Goal: Task Accomplishment & Management: Complete application form

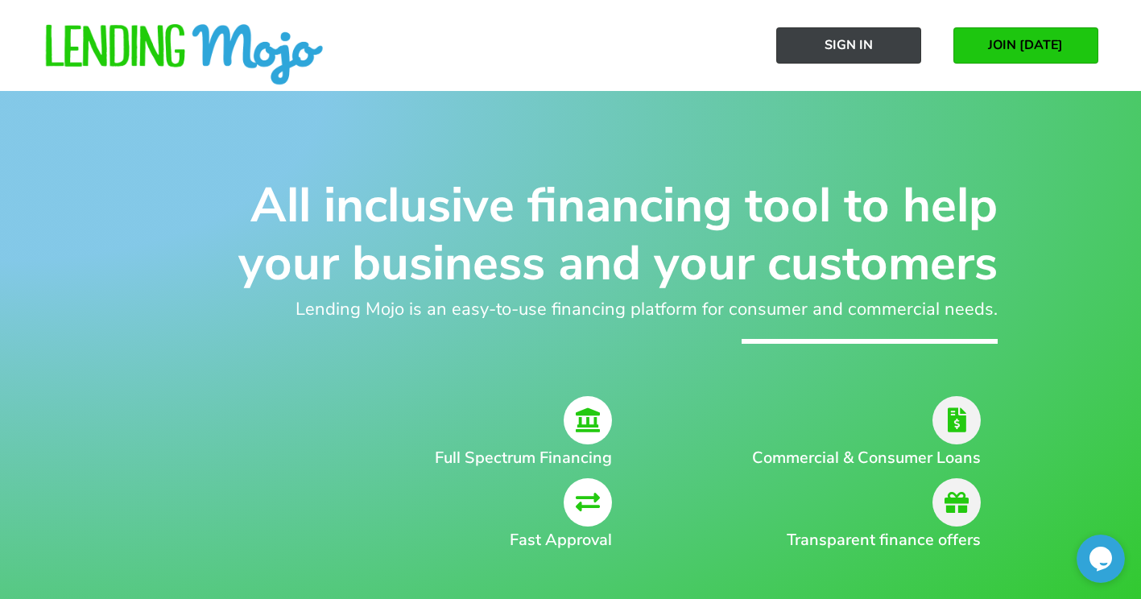
click at [868, 38] on span "Sign In" at bounding box center [849, 45] width 48 height 14
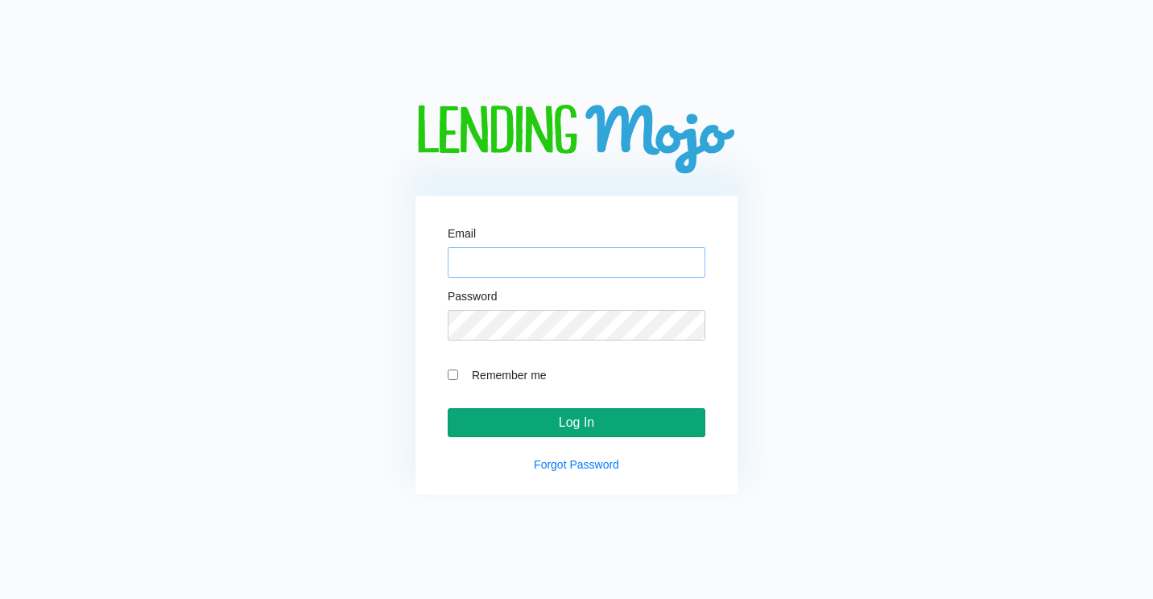
type input "[PERSON_NAME][EMAIL_ADDRESS][DOMAIN_NAME]"
click at [567, 428] on input "Log In" at bounding box center [577, 422] width 258 height 29
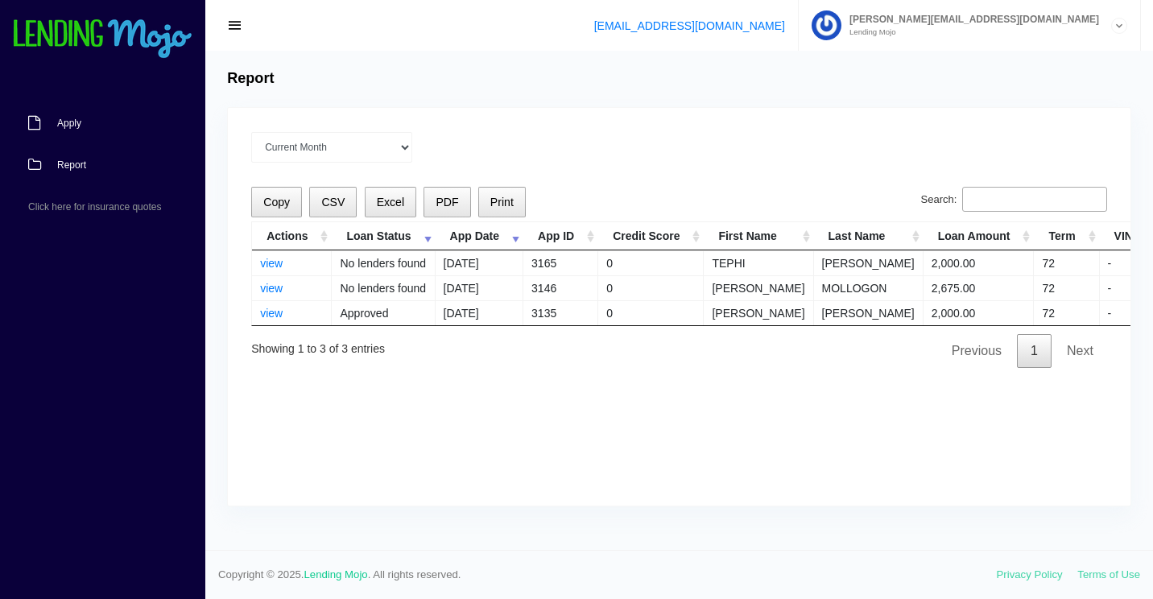
click at [83, 121] on link "Apply" at bounding box center [94, 123] width 189 height 42
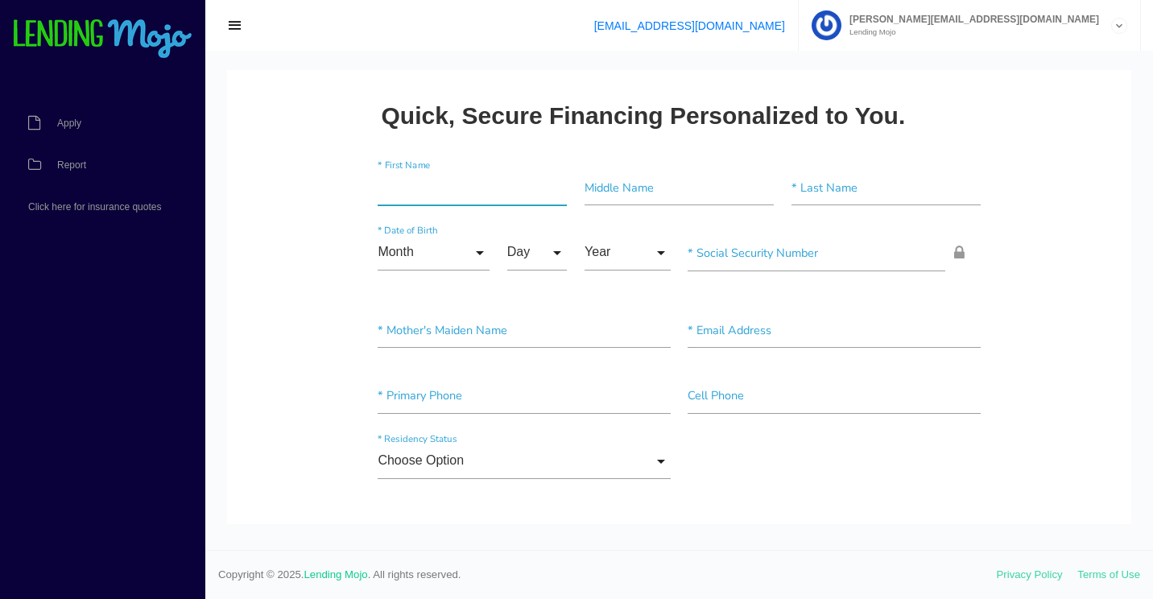
click at [426, 189] on input"] "text" at bounding box center [472, 188] width 189 height 36
paste input"] "Aleyani"
type input"] "Aleyani"
click at [886, 191] on input"] "text" at bounding box center [886, 188] width 189 height 36
paste input"] "[PERSON_NAME]"
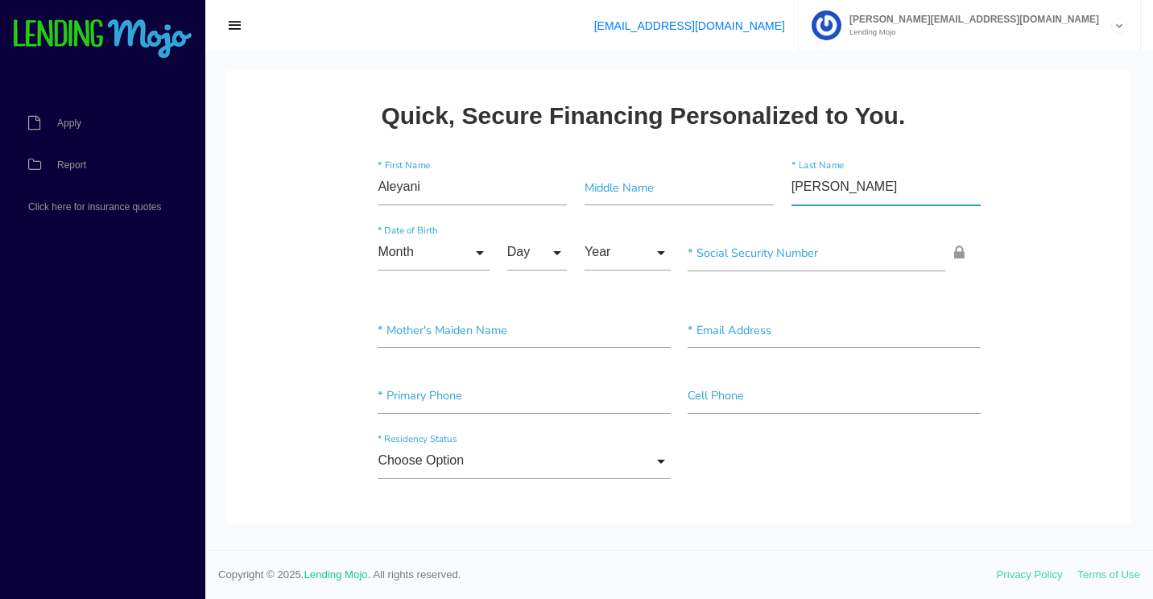
type input"] "[PERSON_NAME]"
click at [469, 252] on input "Month" at bounding box center [434, 253] width 112 height 36
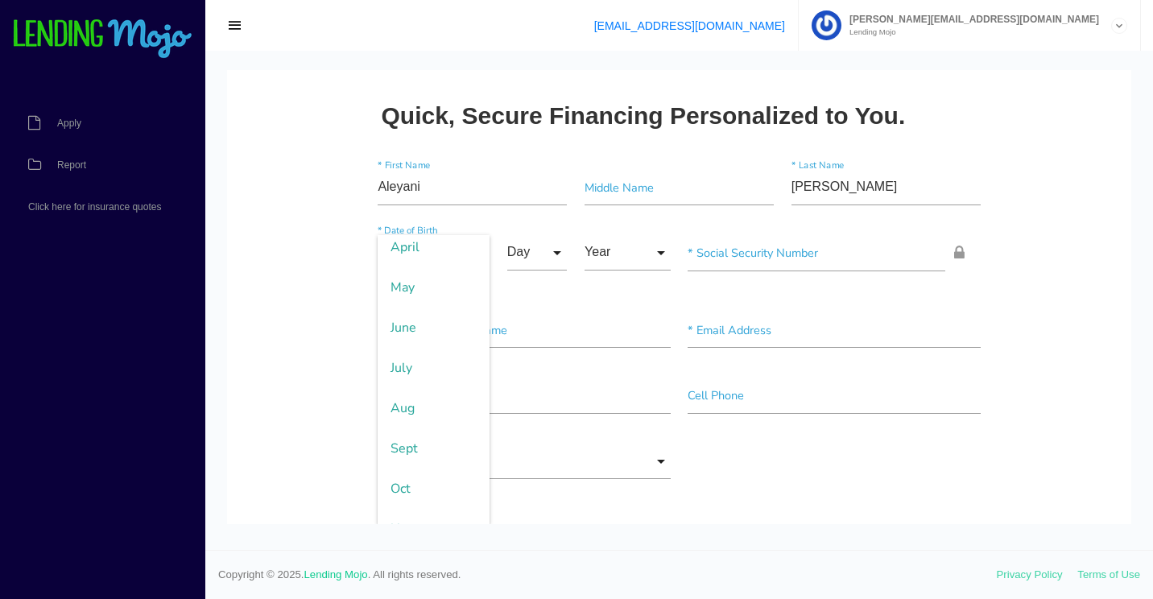
scroll to position [234, 0]
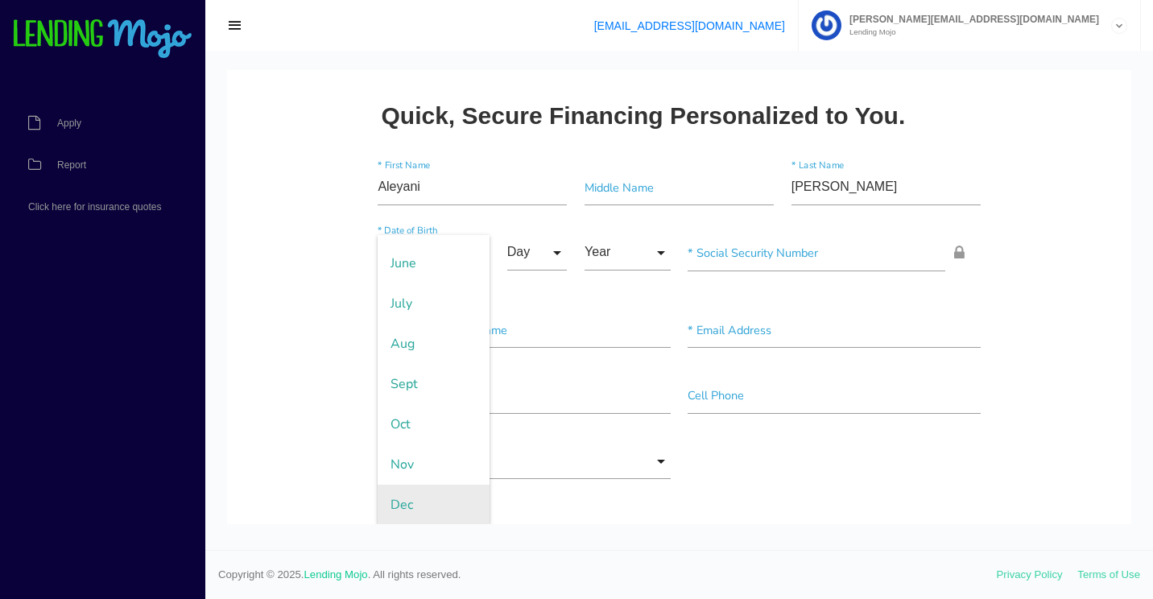
click at [420, 504] on span "Dec" at bounding box center [434, 505] width 112 height 40
type input "Dec"
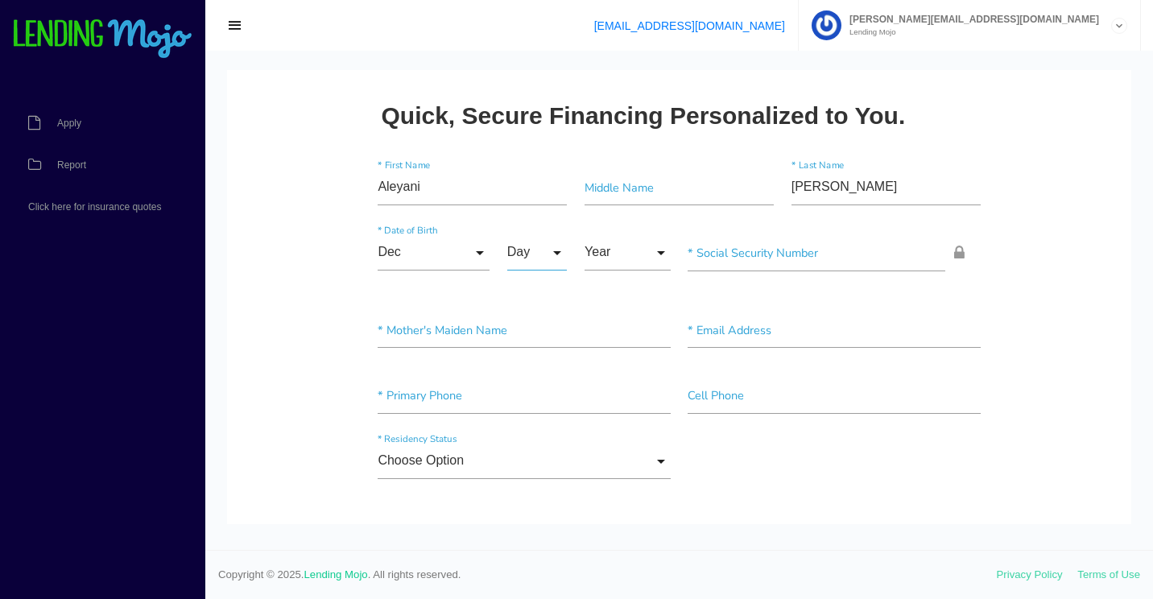
click at [548, 254] on input "Day" at bounding box center [537, 253] width 60 height 36
click at [534, 335] on span "2" at bounding box center [547, 336] width 81 height 40
type input "2"
click at [626, 259] on input "Year" at bounding box center [628, 253] width 86 height 36
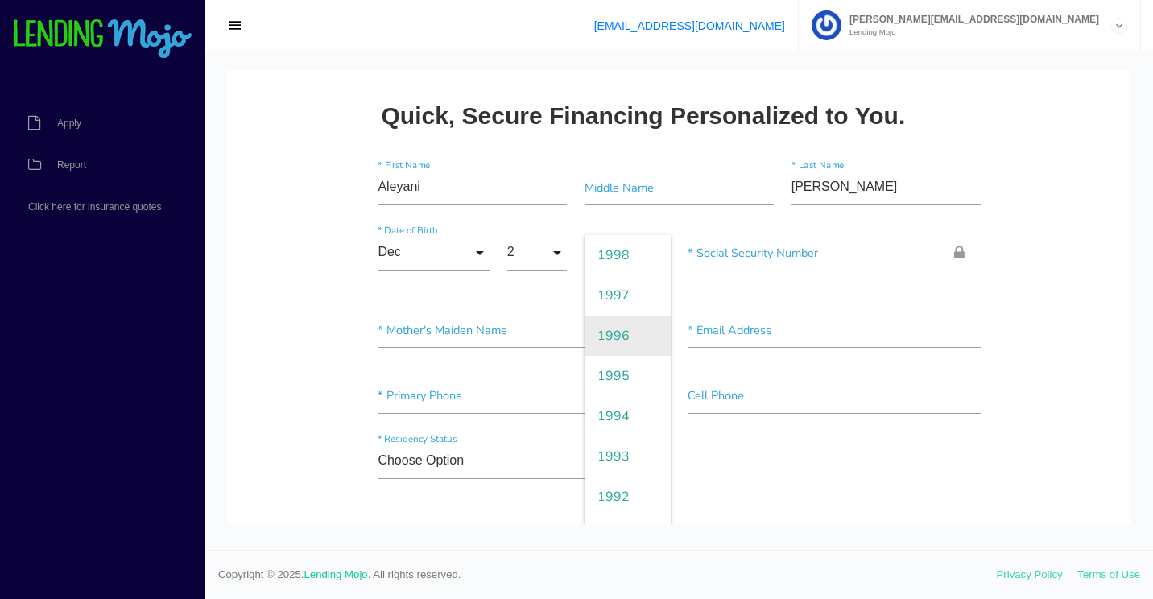
click at [615, 333] on span "1996" at bounding box center [628, 336] width 86 height 40
type input "1996"
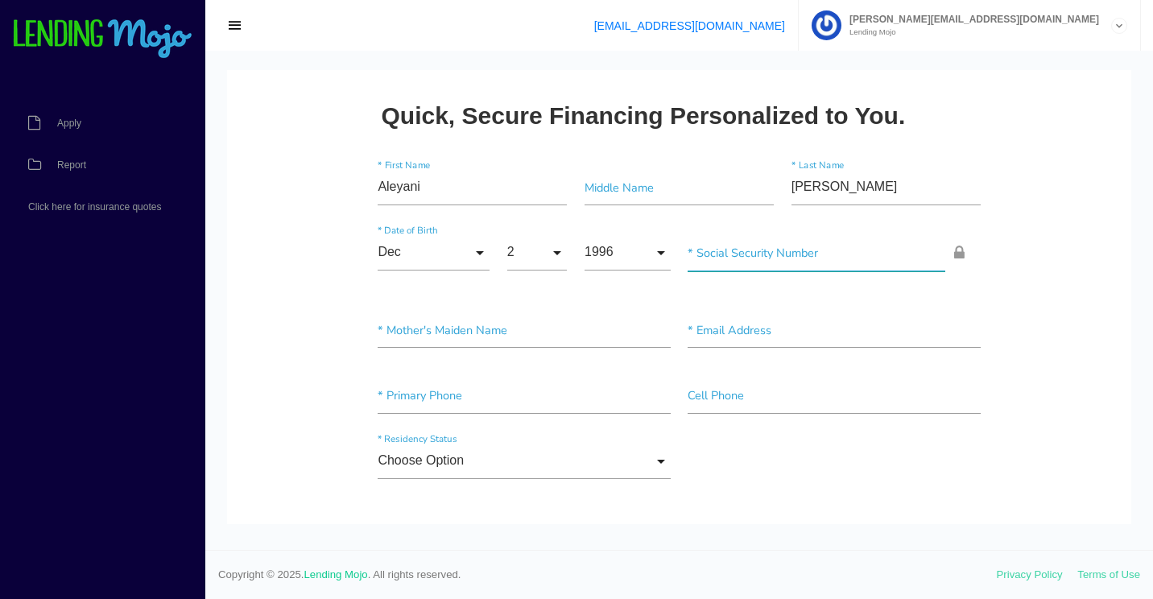
click at [795, 265] on input"] "text" at bounding box center [817, 253] width 258 height 36
paste input"] "611-34-3052"
type input"] "611-34-3052"
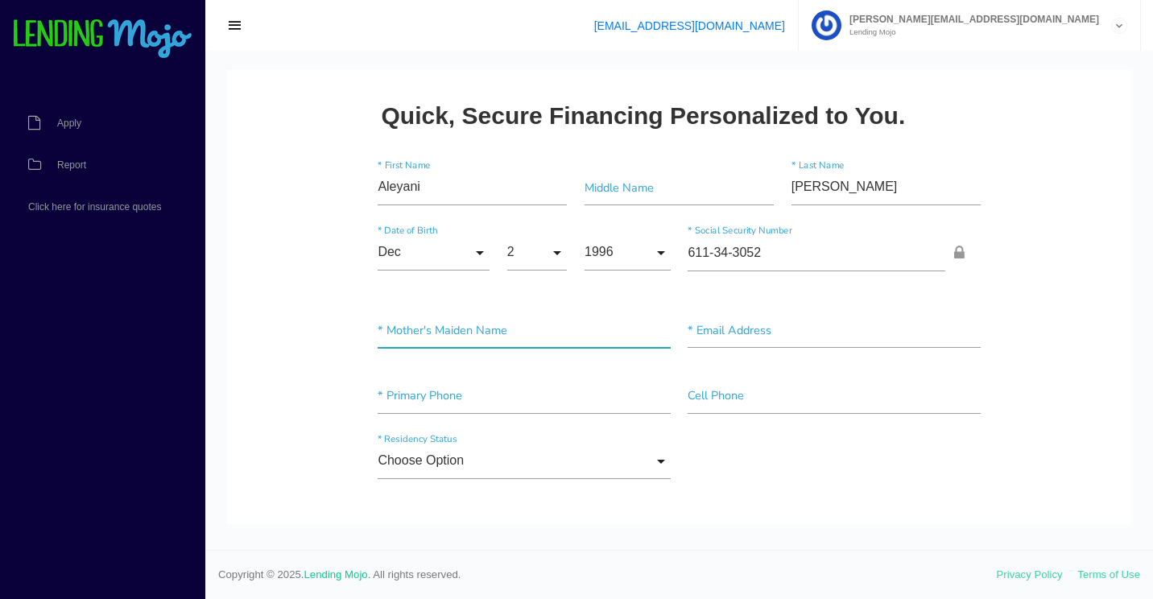
click at [433, 346] on input"] "text" at bounding box center [524, 331] width 292 height 36
paste input"] "DIAZ"
type input"] "DIAZ"
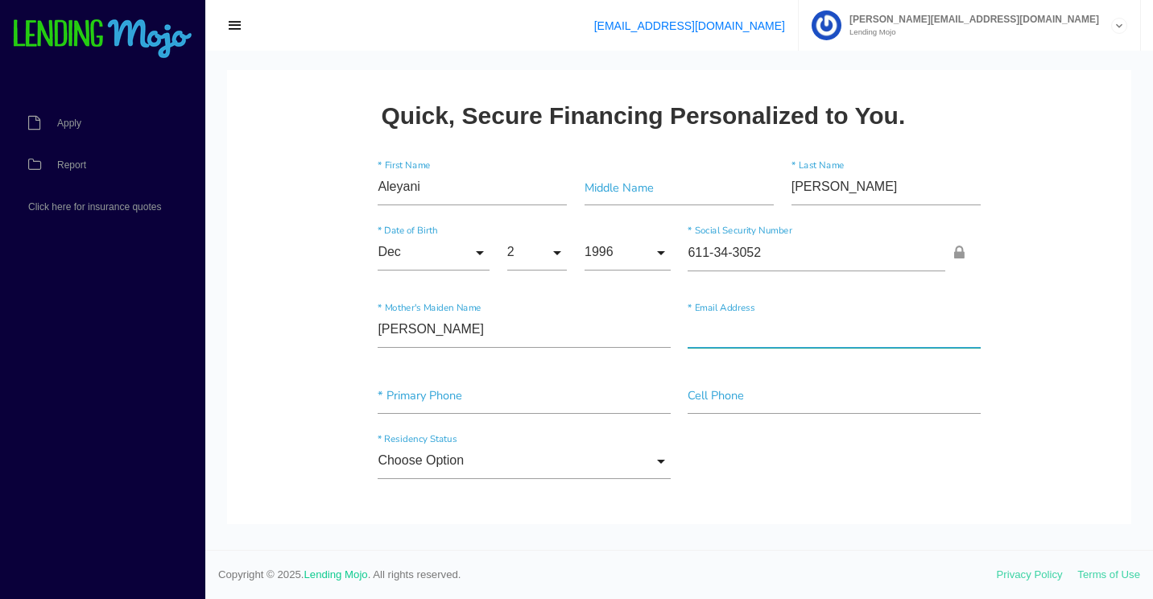
click at [723, 342] on input"] "text" at bounding box center [834, 331] width 292 height 36
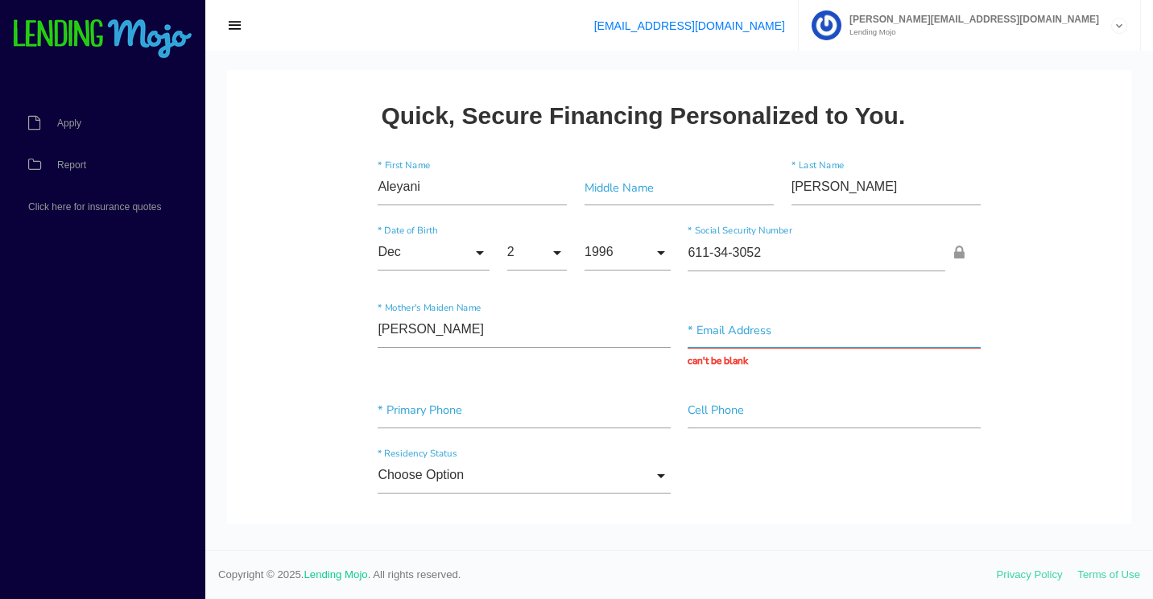
click at [733, 331] on input "text" at bounding box center [834, 331] width 292 height 36
paste input "later@yahoo.com"
type input "later@yahoo.com"
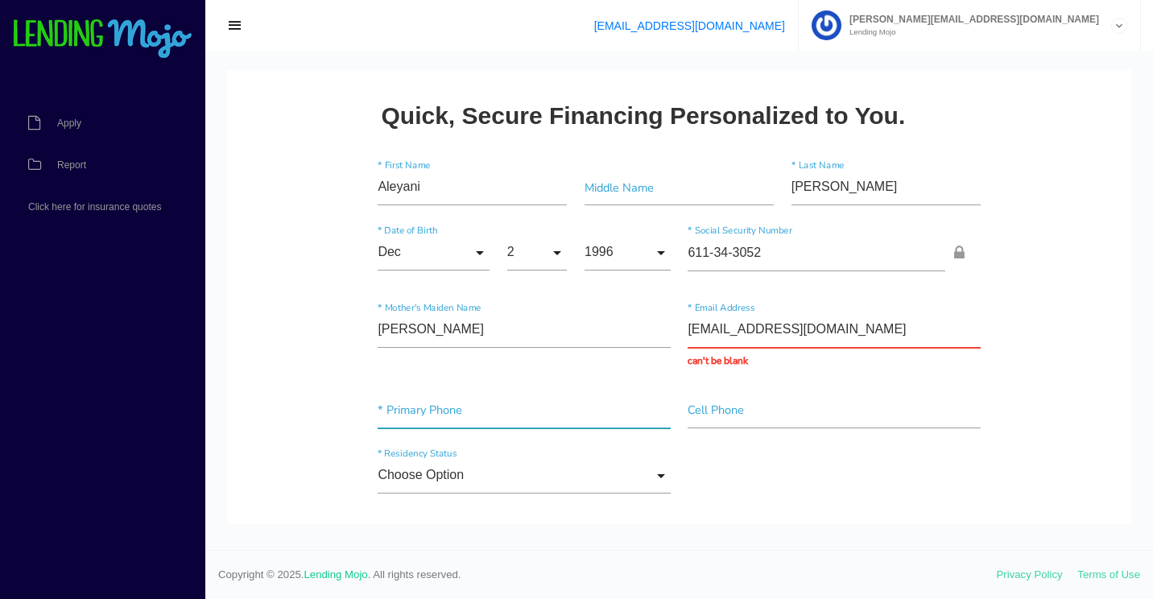
click at [403, 404] on input"] "text" at bounding box center [524, 410] width 292 height 36
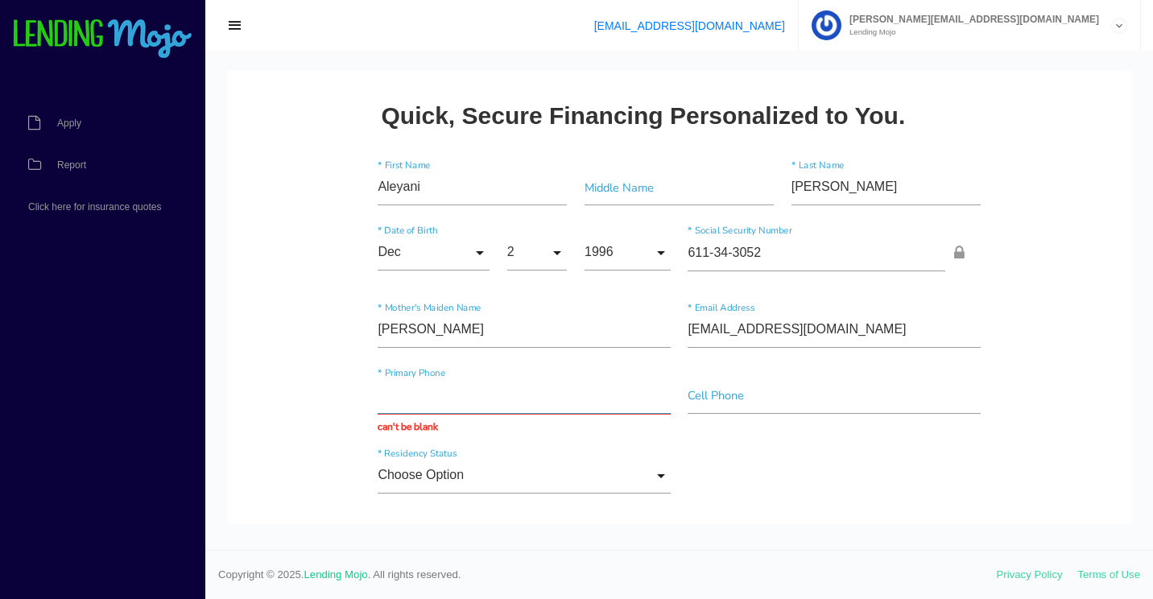
click at [458, 395] on input "text" at bounding box center [524, 396] width 292 height 36
paste input "(813) 400-6462"
type input "(813) 400-6462"
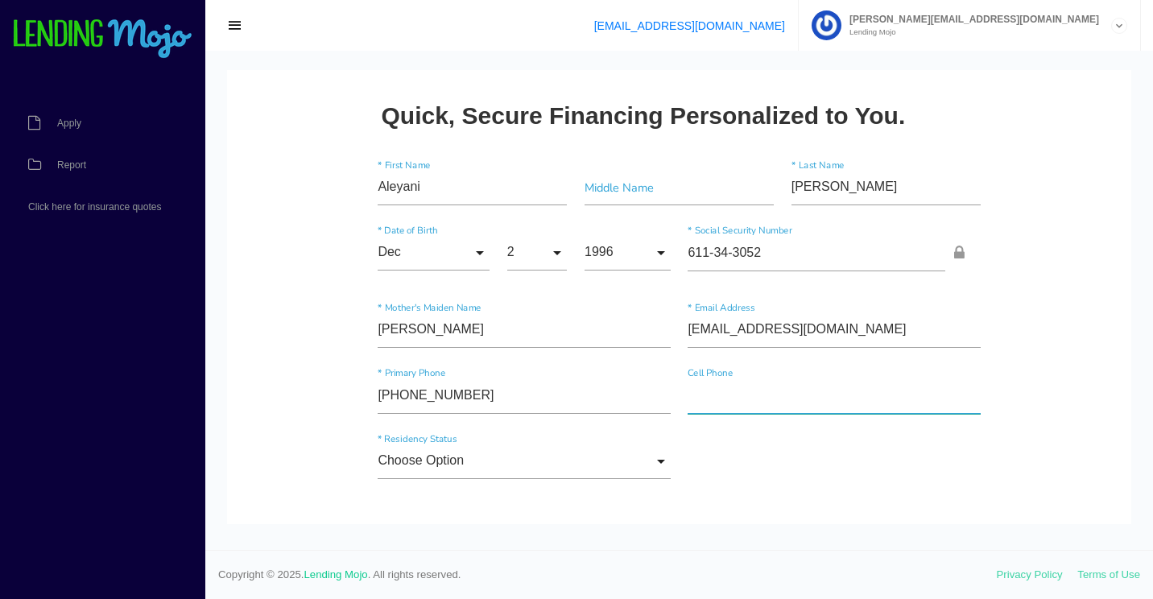
click at [772, 401] on input"] "text" at bounding box center [834, 396] width 292 height 36
paste input"] "(813) 400-6462"
type input"] "(813) 400-6462"
click at [591, 460] on input "Choose Option" at bounding box center [524, 462] width 292 height 36
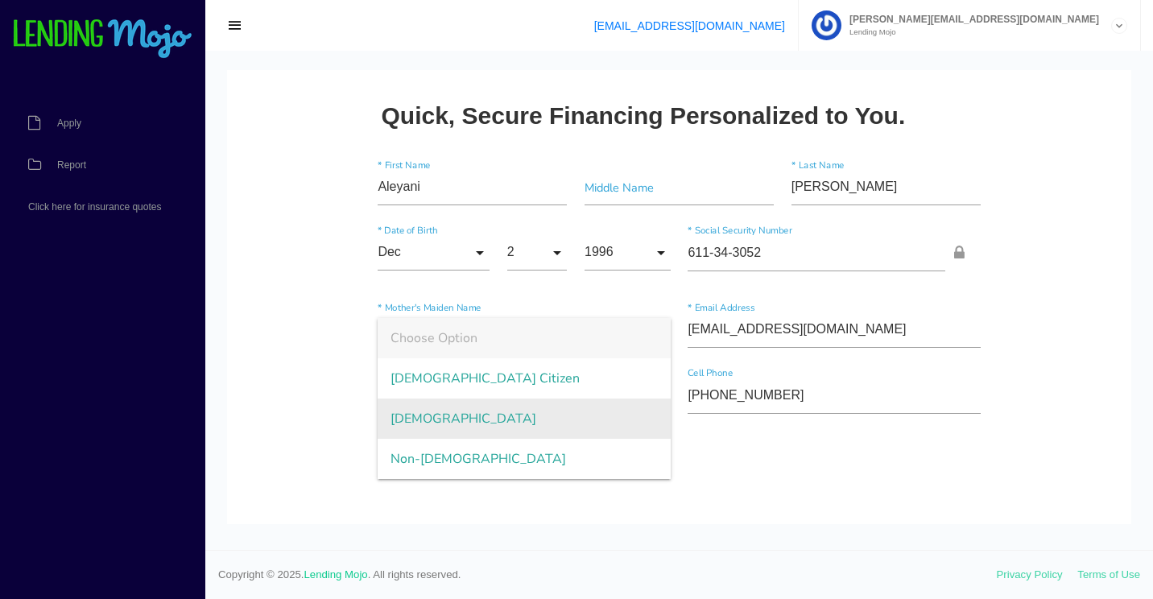
click at [536, 406] on span "Permanent Resident" at bounding box center [524, 419] width 292 height 40
type input "Permanent Resident"
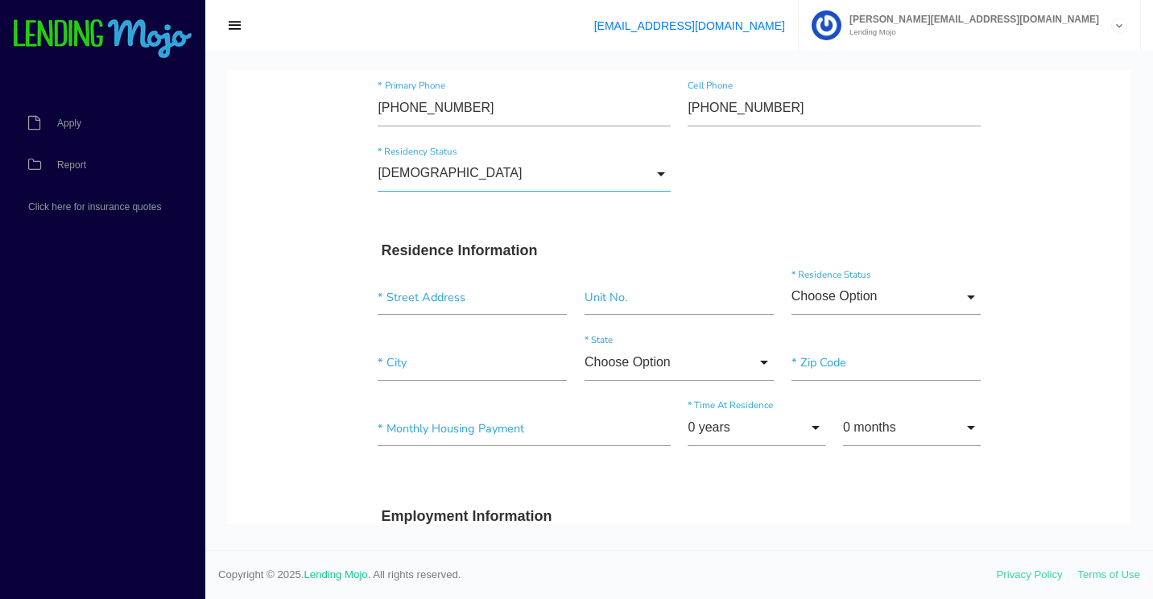
scroll to position [242, 0]
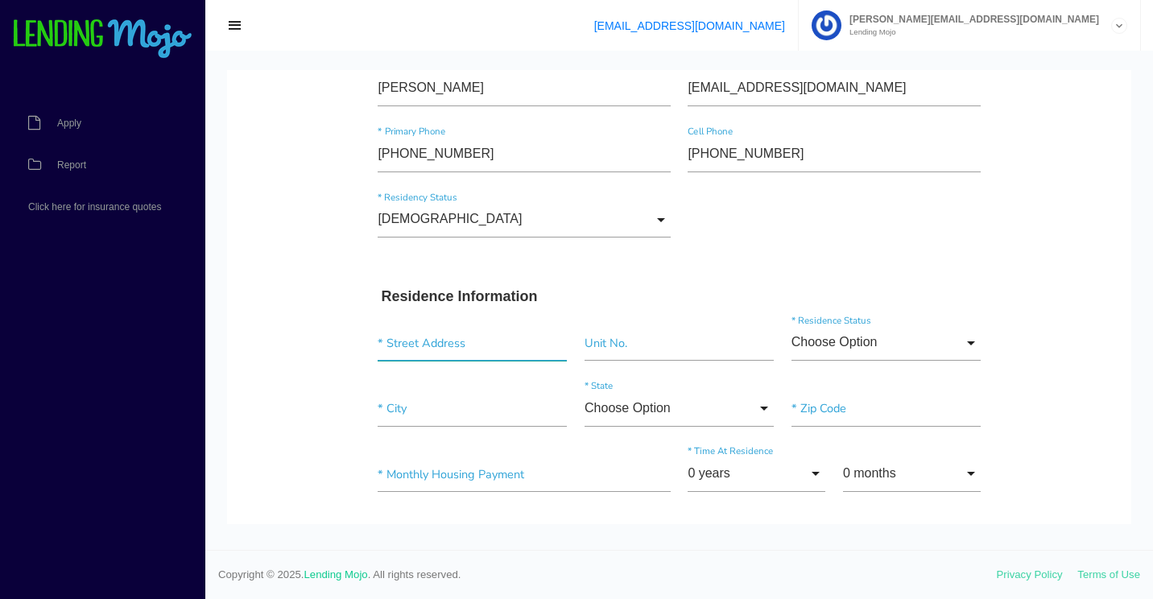
click at [448, 336] on input "text" at bounding box center [472, 343] width 189 height 36
paste input "129 NEWBURY DR"
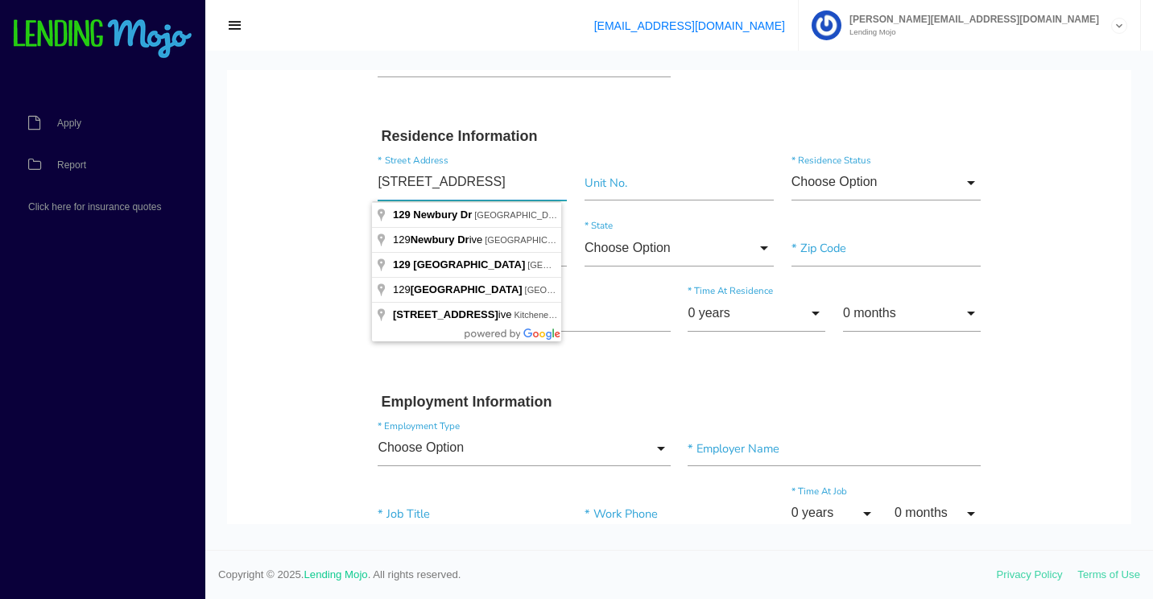
scroll to position [403, 0]
type input "129 NEWBURY DR"
click at [905, 187] on input "Choose Option" at bounding box center [886, 182] width 189 height 36
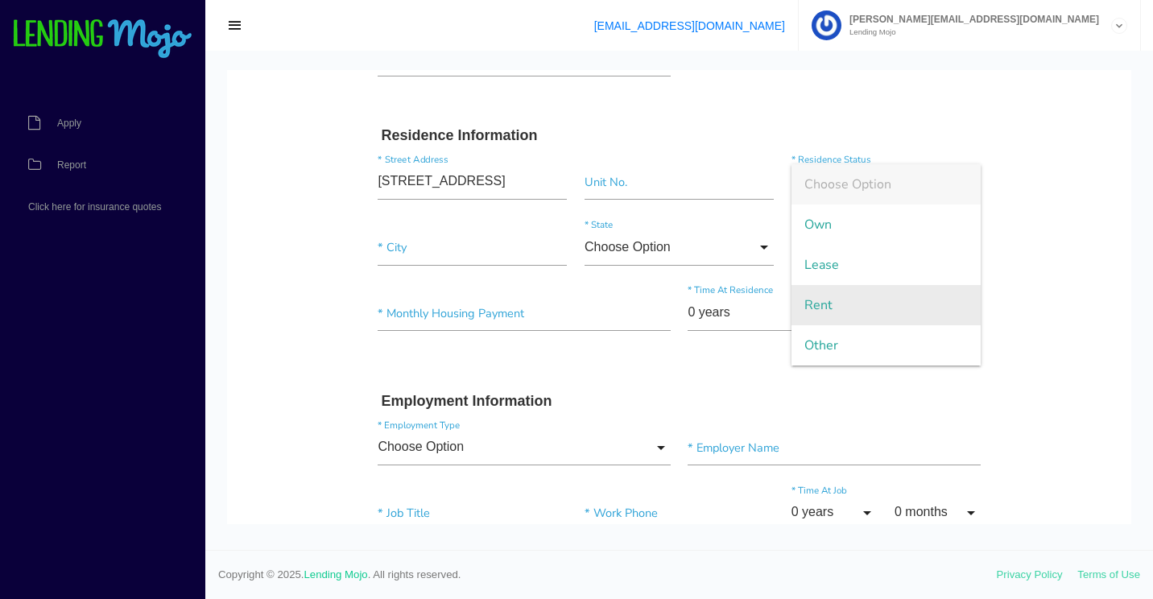
click at [832, 303] on span "Rent" at bounding box center [886, 305] width 189 height 40
type input "Rent"
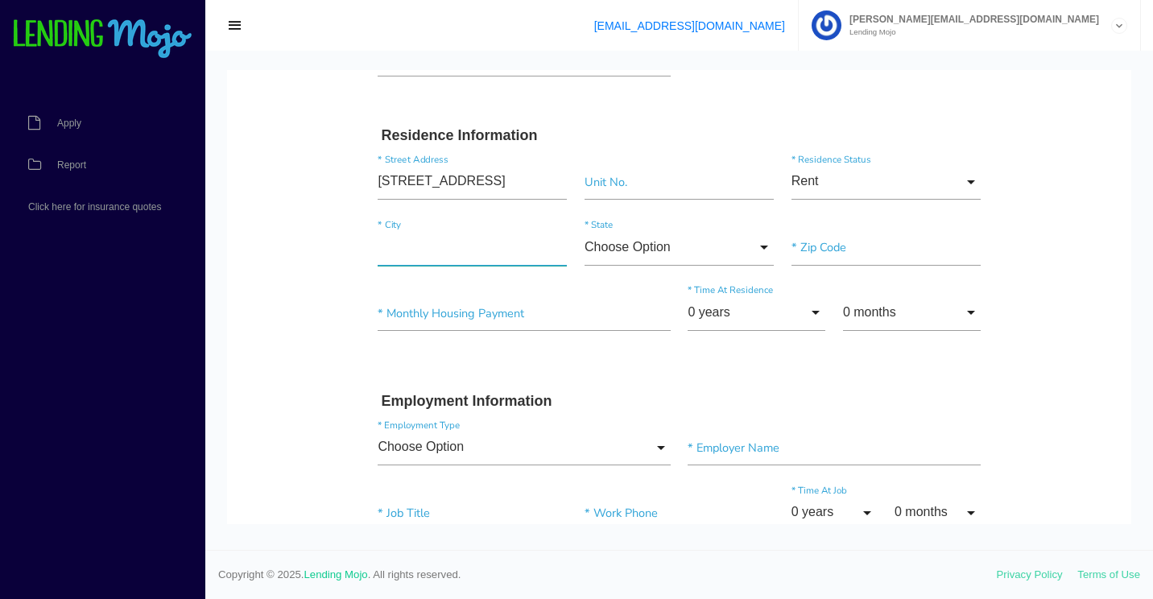
click at [402, 240] on input"] "text" at bounding box center [472, 248] width 189 height 36
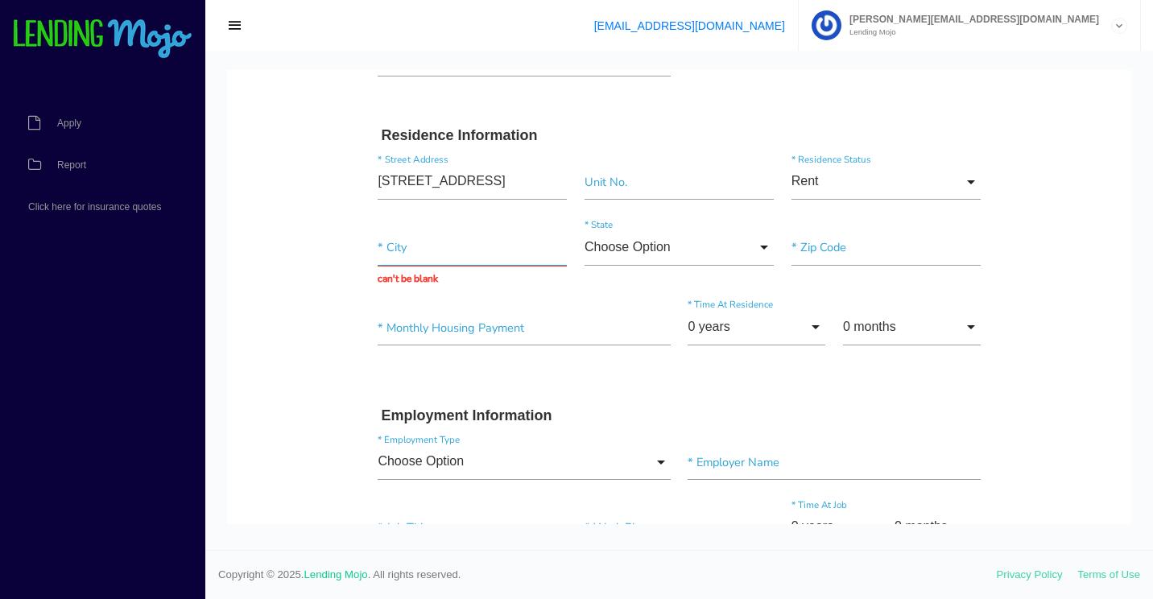
click at [470, 258] on input "text" at bounding box center [472, 248] width 189 height 36
paste input "TAMPA"
type input "TAMPA"
click at [695, 244] on input "Choose Option" at bounding box center [679, 248] width 189 height 36
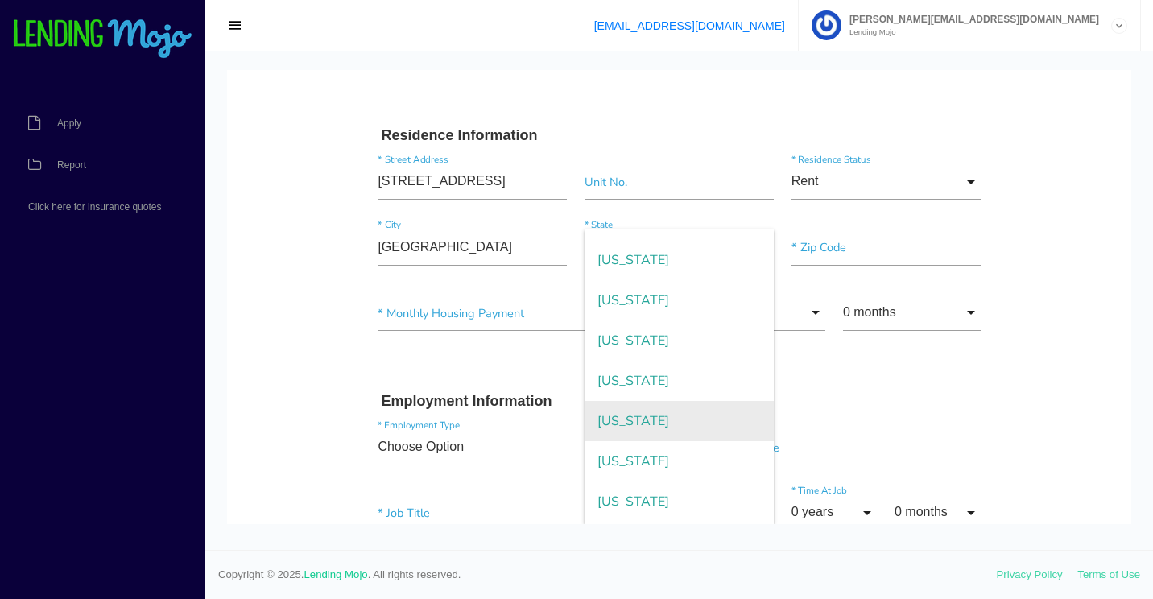
scroll to position [195, 0]
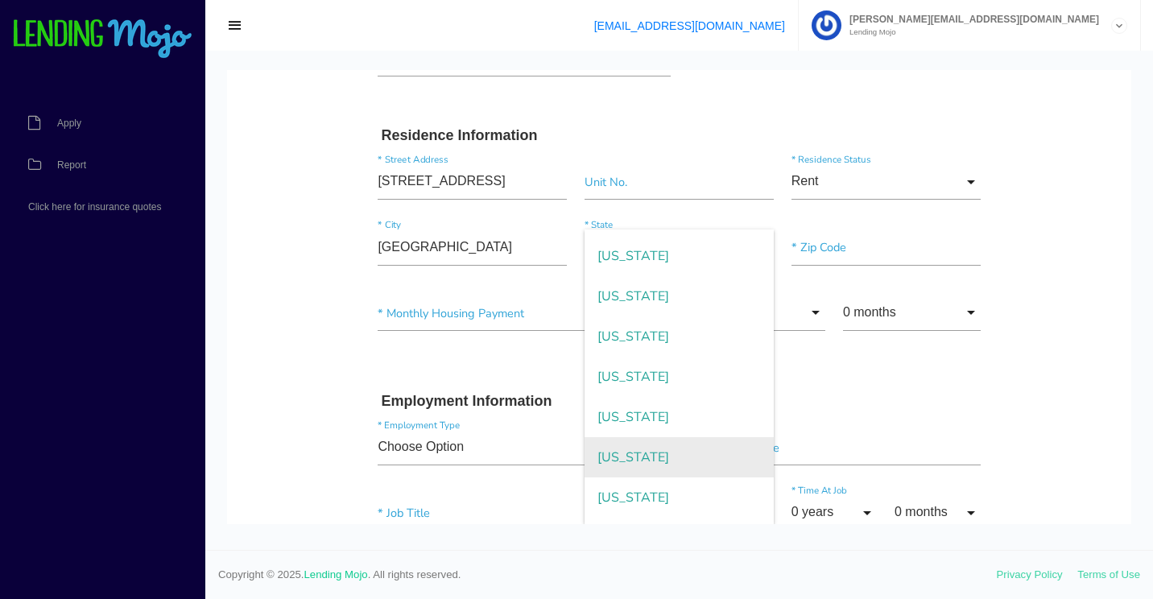
click at [644, 450] on span "Florida" at bounding box center [679, 457] width 189 height 40
type input "Florida"
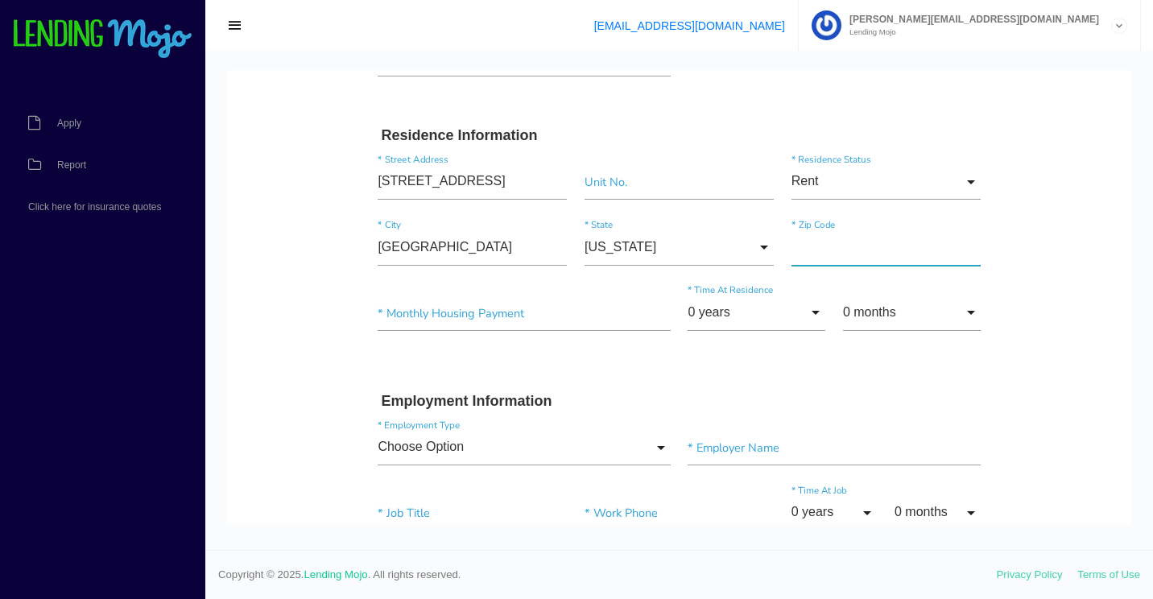
click at [858, 257] on input"] "text" at bounding box center [886, 248] width 189 height 36
paste input"] "33615"
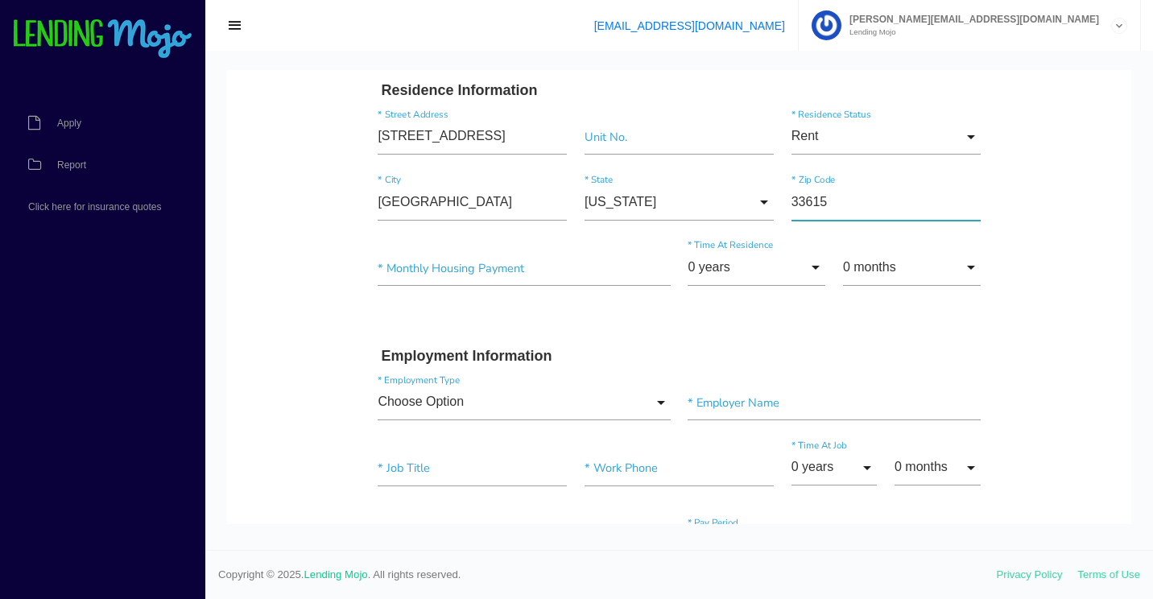
scroll to position [483, 0]
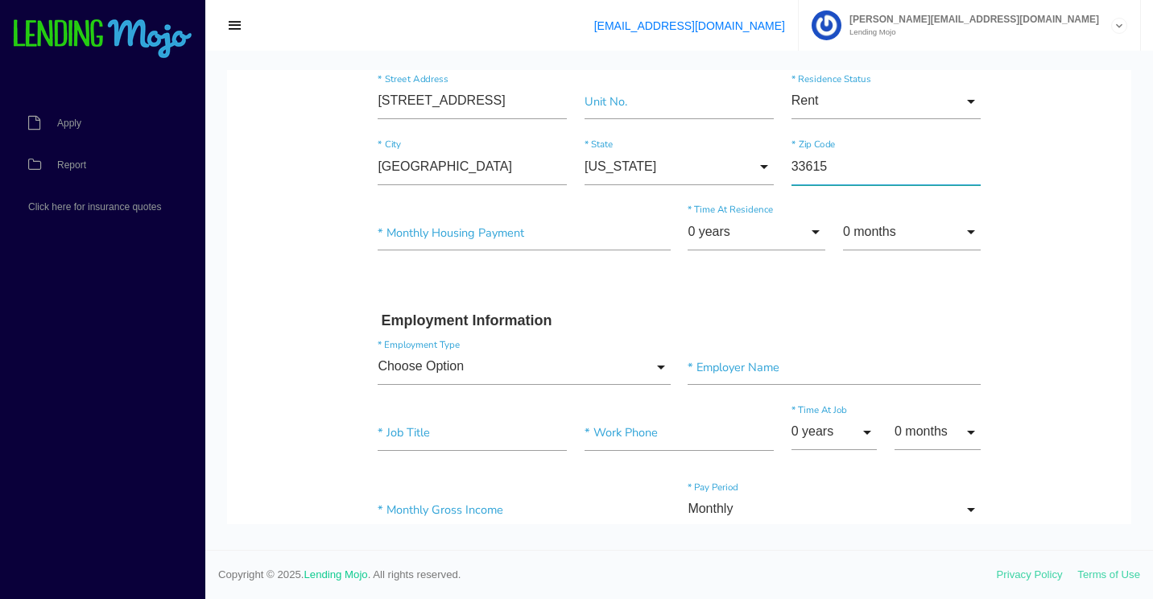
type input"] "33615"
click at [416, 234] on input"] "text" at bounding box center [524, 233] width 292 height 36
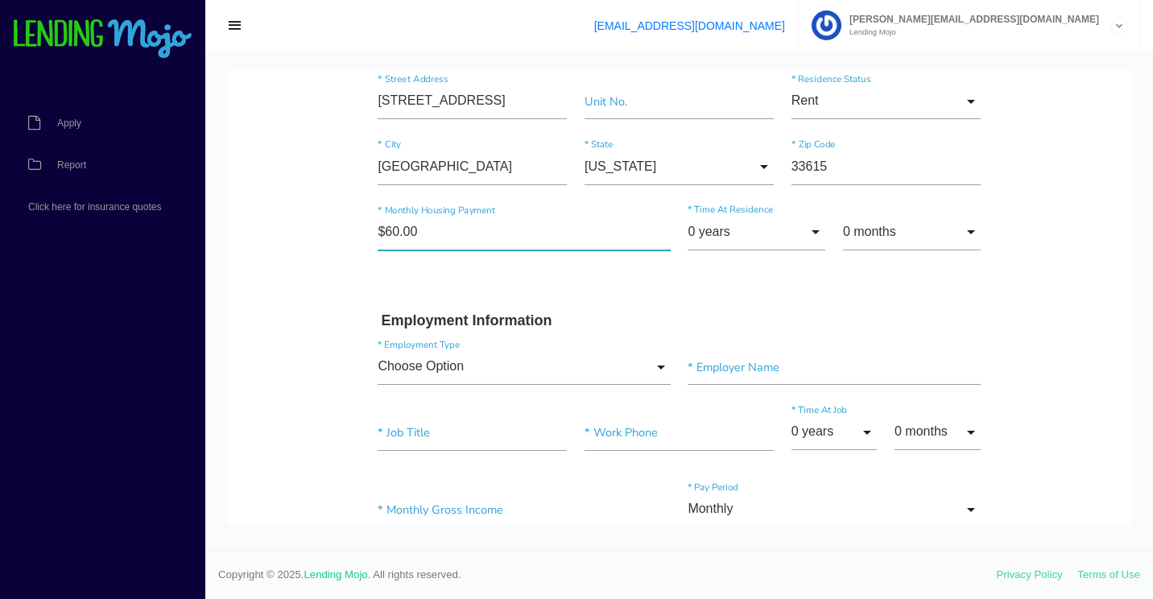
type input"] "$600.00"
click at [722, 236] on input "0 years" at bounding box center [757, 232] width 138 height 36
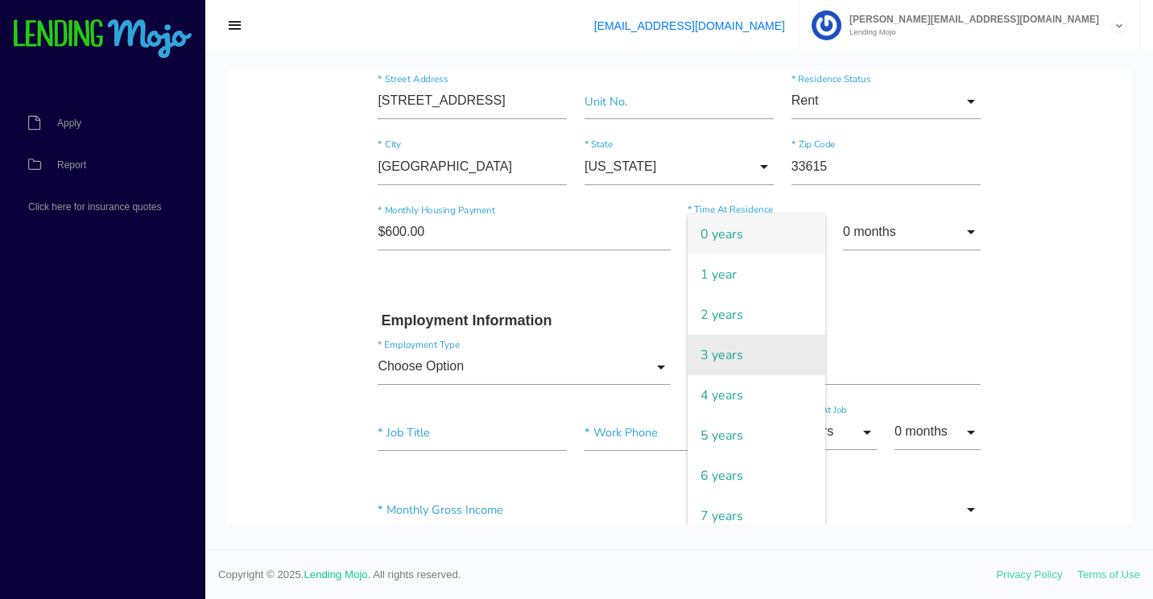
click at [727, 353] on span "3 years" at bounding box center [757, 355] width 138 height 40
type input "3 years"
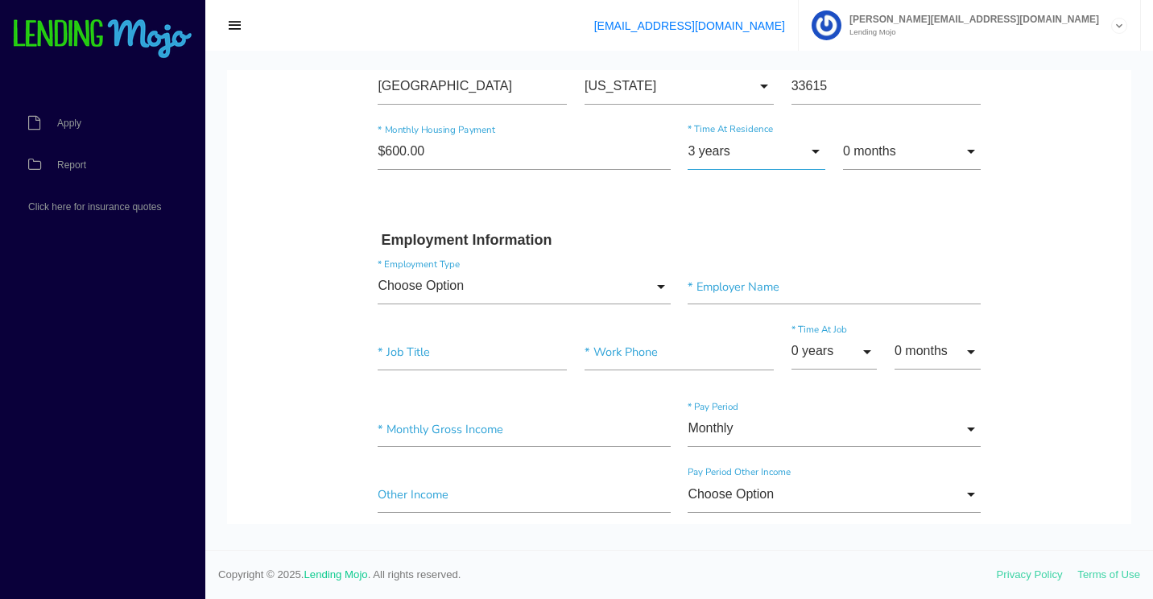
scroll to position [644, 0]
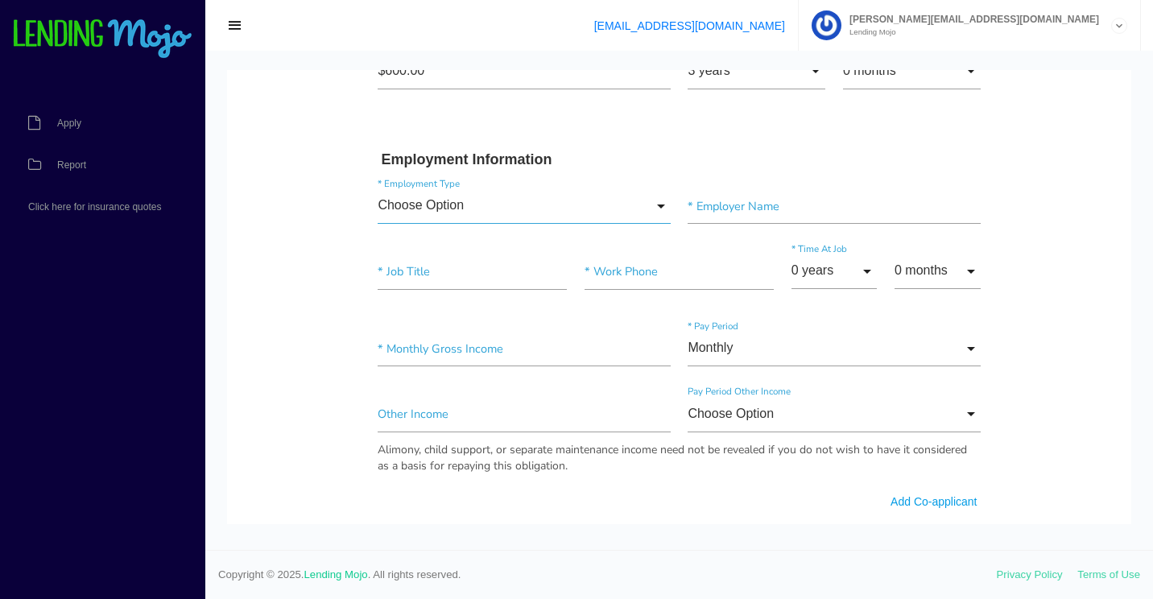
click at [499, 206] on input "Choose Option" at bounding box center [524, 206] width 292 height 36
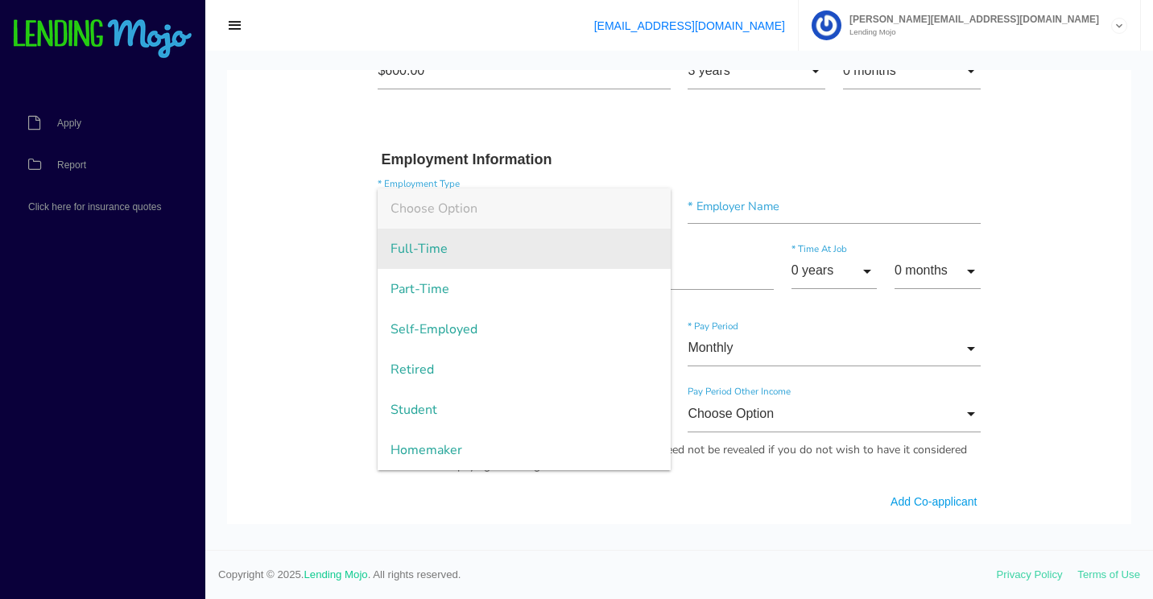
click at [464, 259] on span "Full-Time" at bounding box center [524, 249] width 292 height 40
type input "Full-Time"
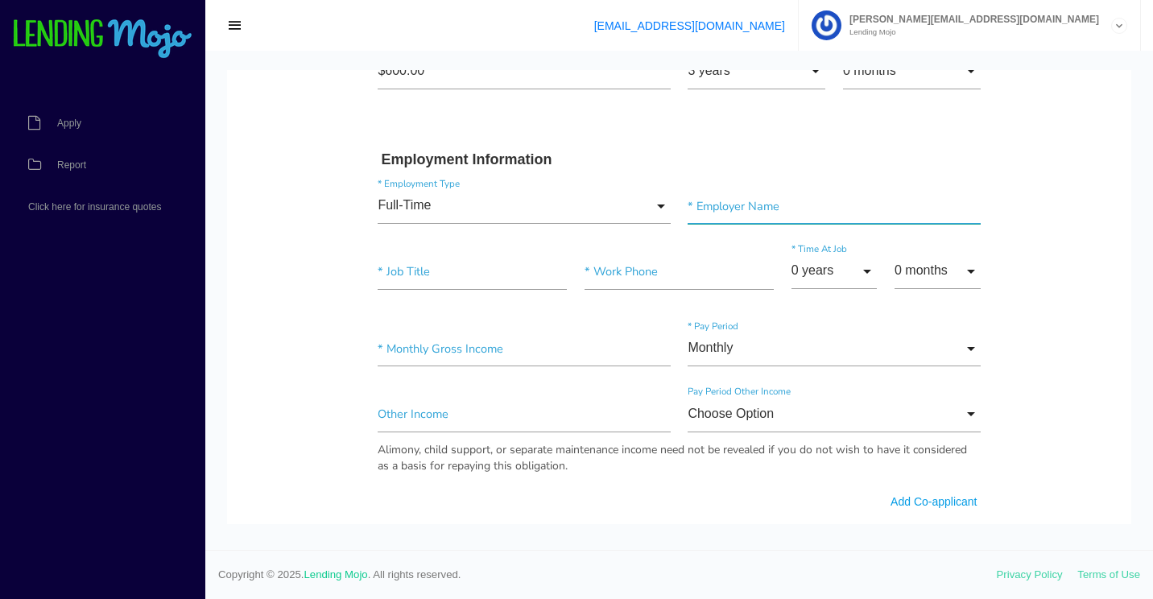
click at [808, 214] on input"] "text" at bounding box center [834, 206] width 292 height 36
paste input"] "AMAZON FLEX"
type input"] "AMAZON FLEX"
click at [445, 275] on input"] "text" at bounding box center [472, 272] width 189 height 36
paste input"] "DRIVER"
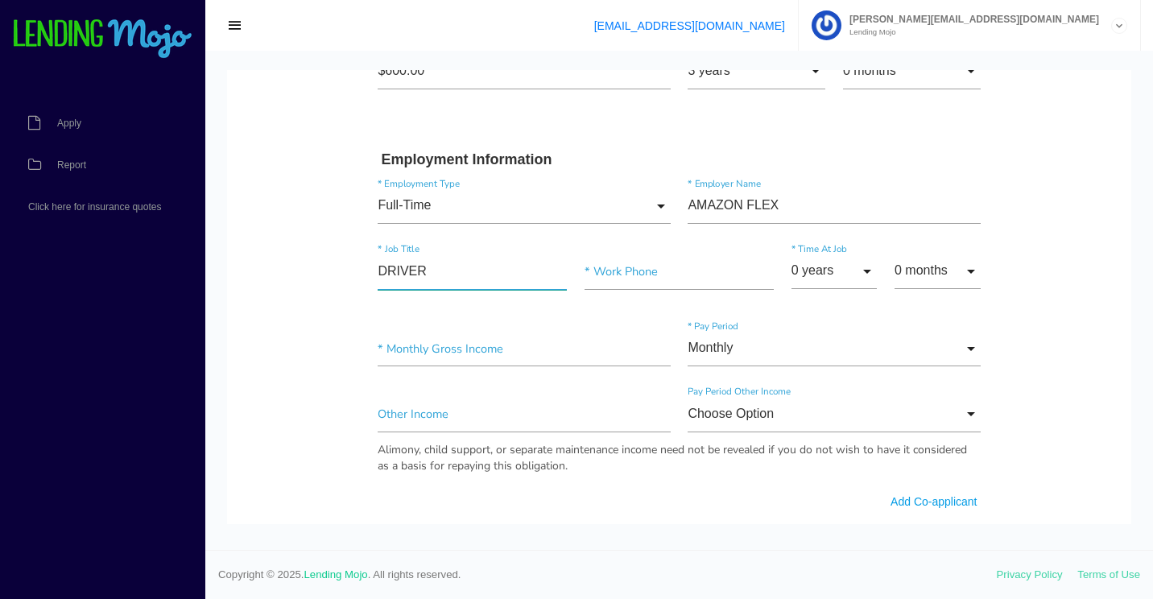
type input"] "DRIVER"
click at [645, 275] on input"] "text" at bounding box center [679, 272] width 189 height 36
paste input"] "(813) 400-6462"
type input"] "(813) 400-6462"
click at [832, 268] on input "0 years" at bounding box center [835, 272] width 86 height 36
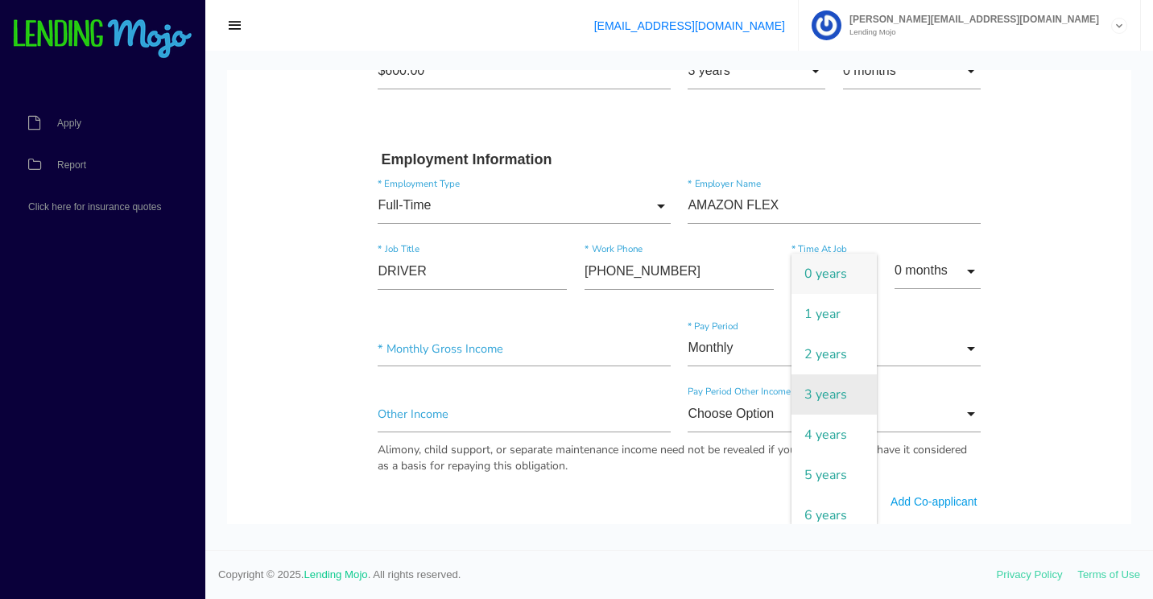
click at [828, 395] on span "3 years" at bounding box center [835, 395] width 86 height 40
type input "3 years"
click at [942, 280] on input "0 months" at bounding box center [938, 272] width 86 height 36
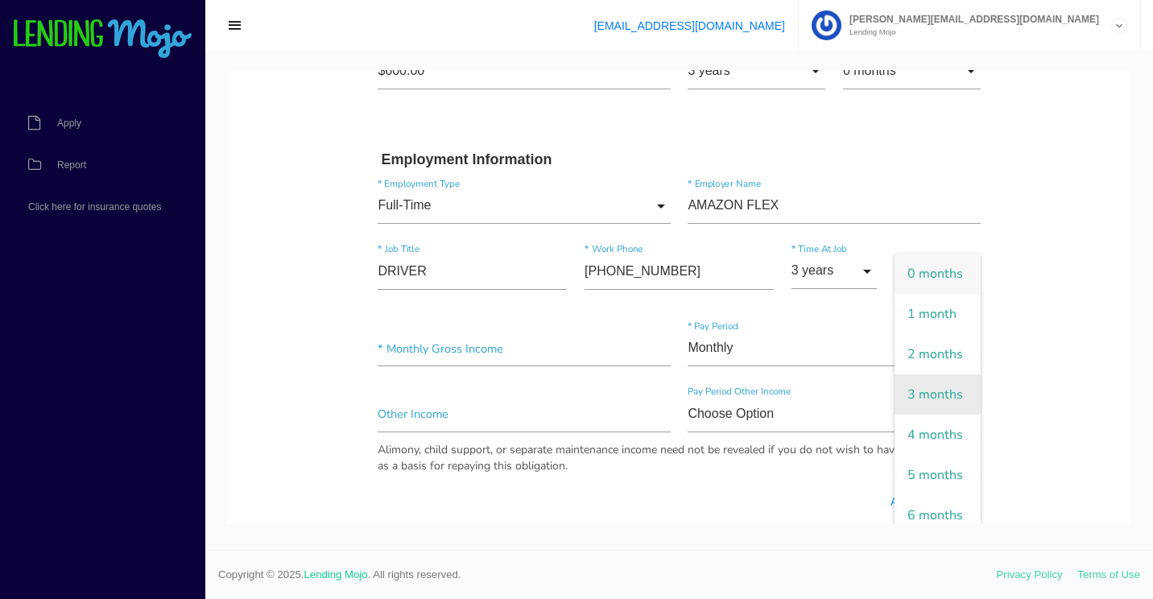
click at [911, 415] on span "3 months" at bounding box center [938, 395] width 86 height 40
type input "3 months"
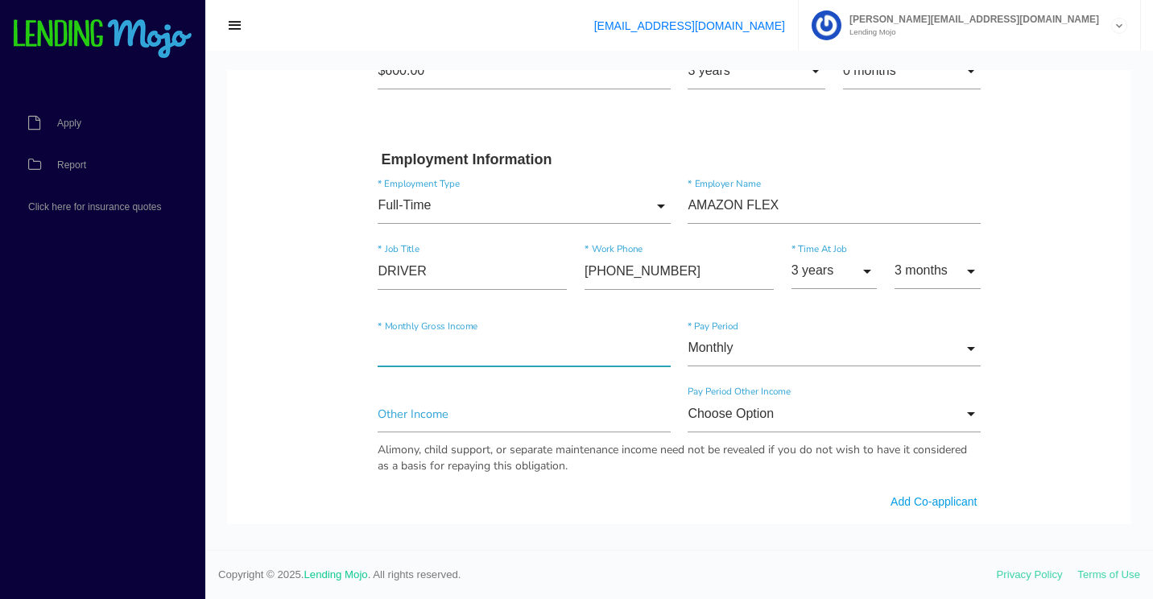
click at [487, 355] on input"] "text" at bounding box center [524, 349] width 292 height 36
type input"] "$3,200.00"
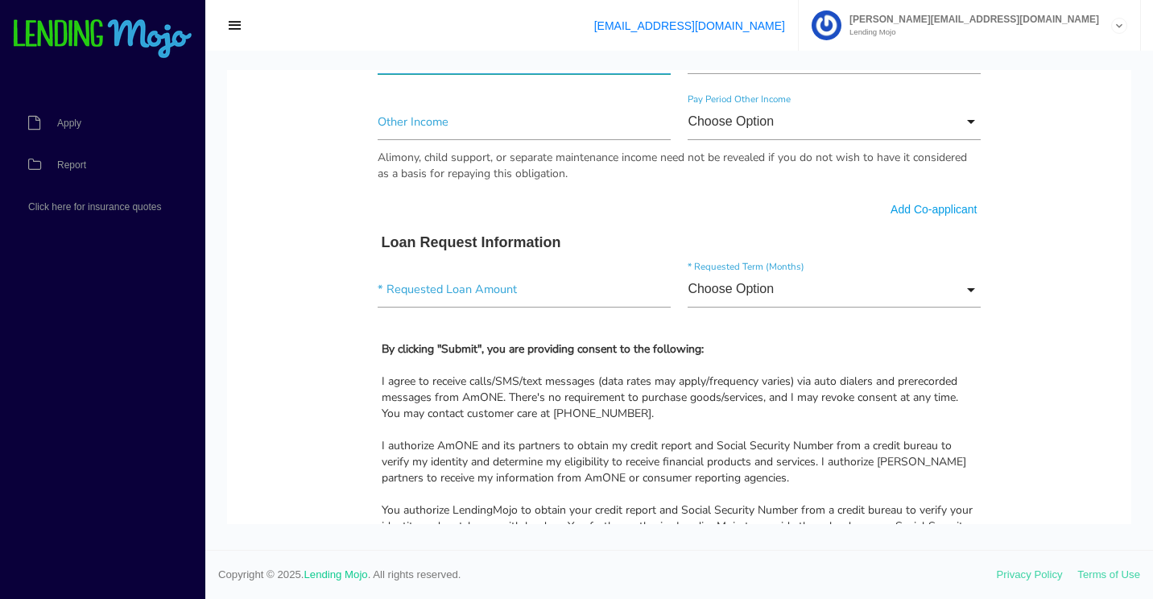
scroll to position [967, 0]
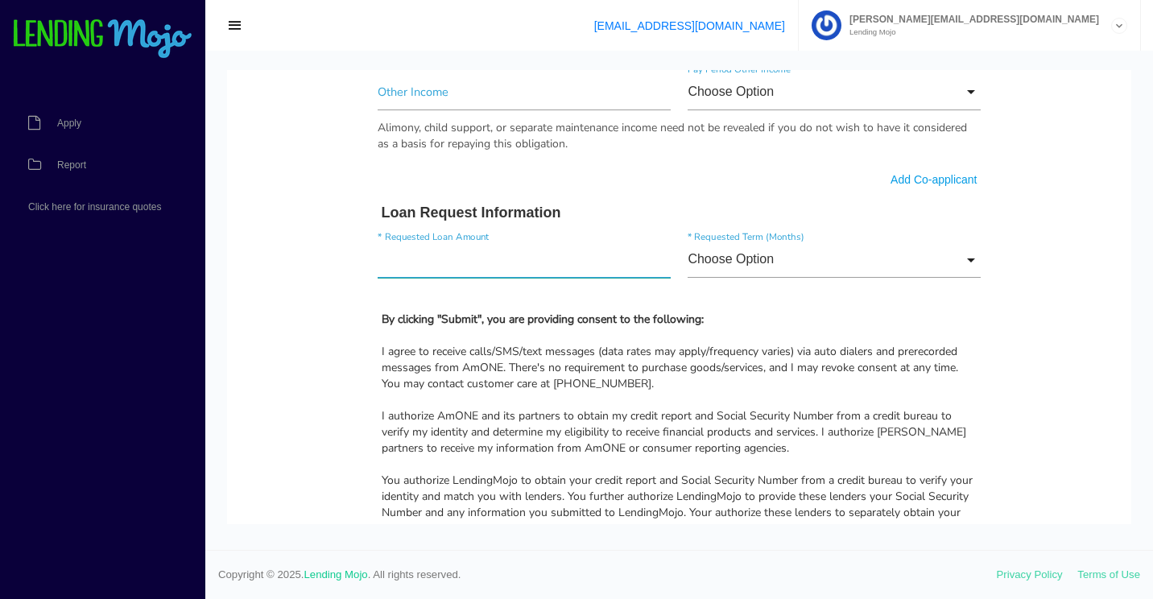
click at [491, 259] on input"] "text" at bounding box center [524, 260] width 292 height 36
type input"] "$2,200.00"
click at [745, 271] on input "Choose Option" at bounding box center [834, 260] width 292 height 36
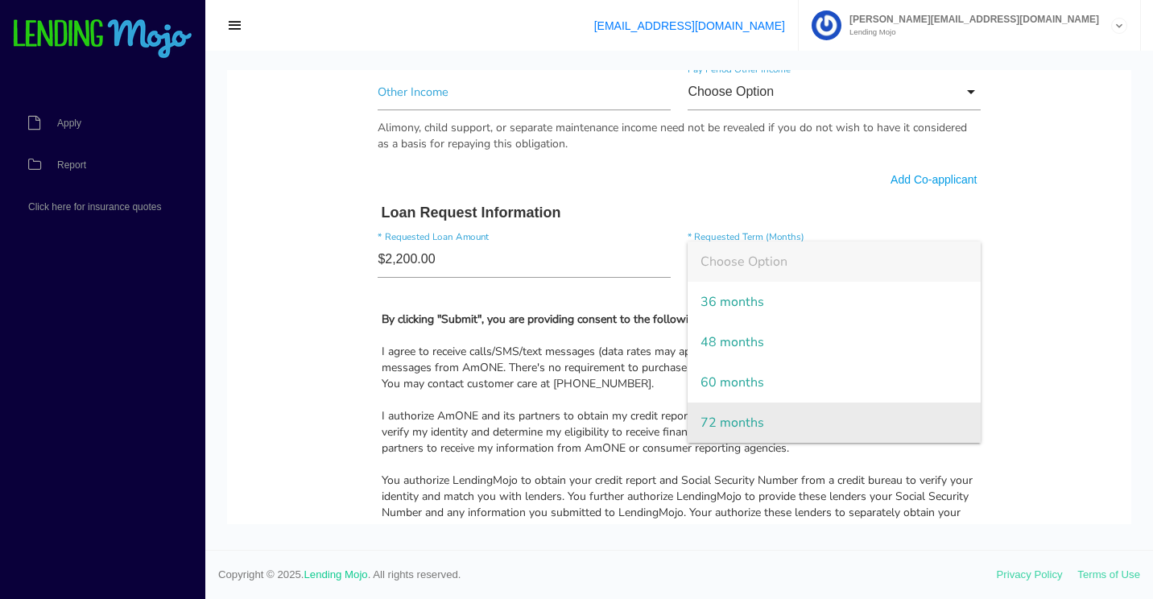
click at [729, 420] on span "72 months" at bounding box center [834, 423] width 292 height 40
type input "72 months"
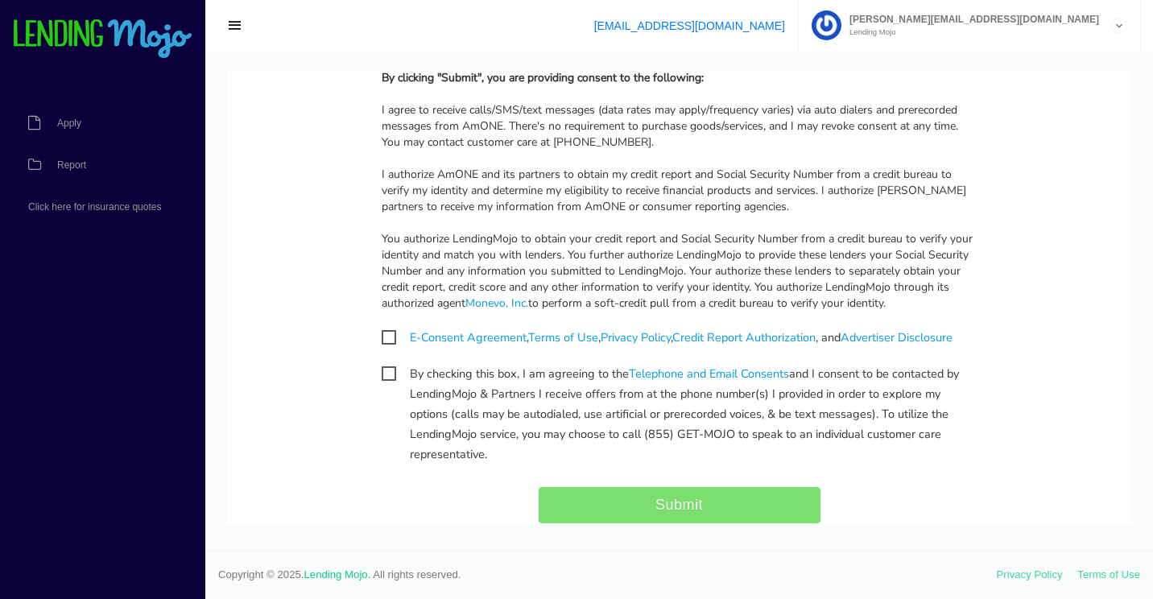
scroll to position [1289, 0]
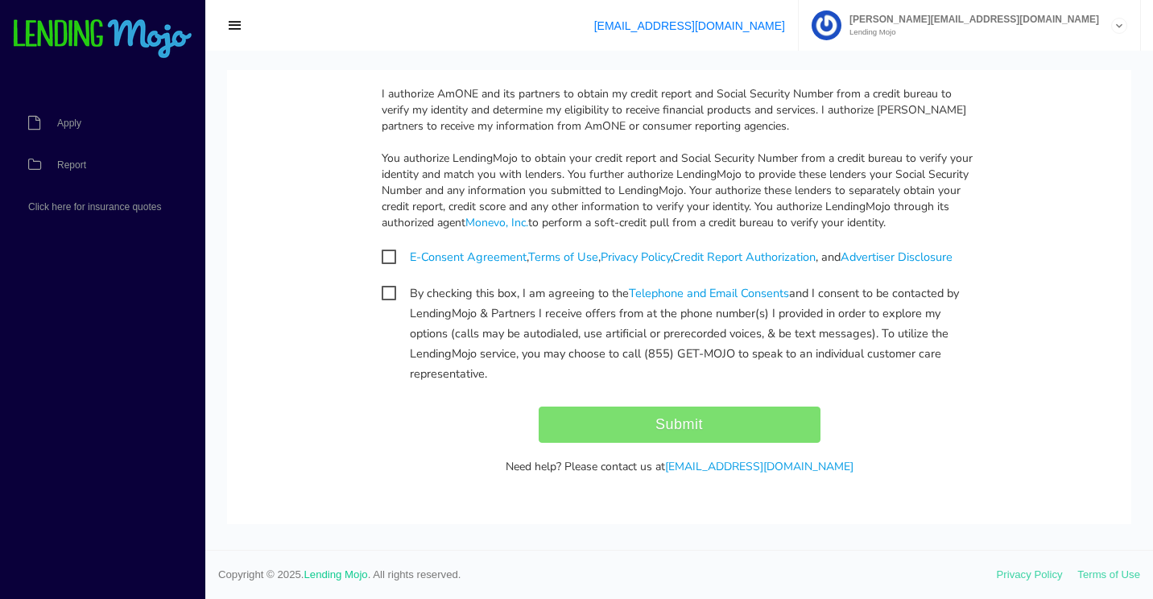
click at [382, 252] on span "E-Consent Agreement , Terms of Use , Privacy Policy , Credit Report Authorizati…" at bounding box center [667, 257] width 571 height 20
checkbox input "true"
click at [387, 297] on span "By checking this box, I am agreeing to the Telephone and Email Consents and I c…" at bounding box center [680, 294] width 596 height 20
checkbox input "true"
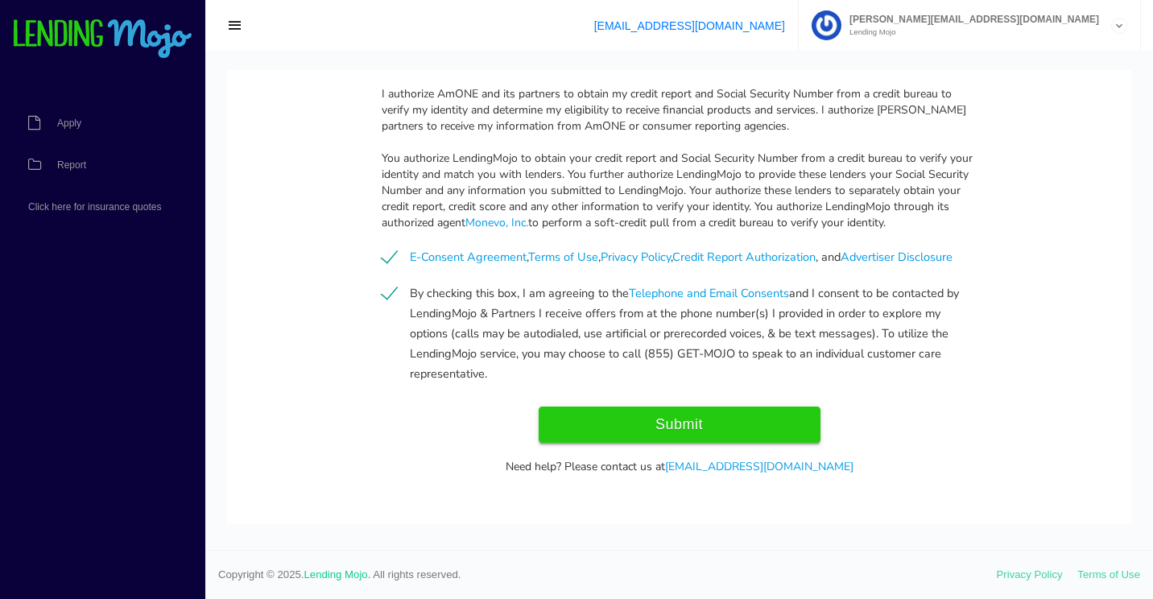
click at [687, 428] on input "Submit" at bounding box center [680, 425] width 282 height 36
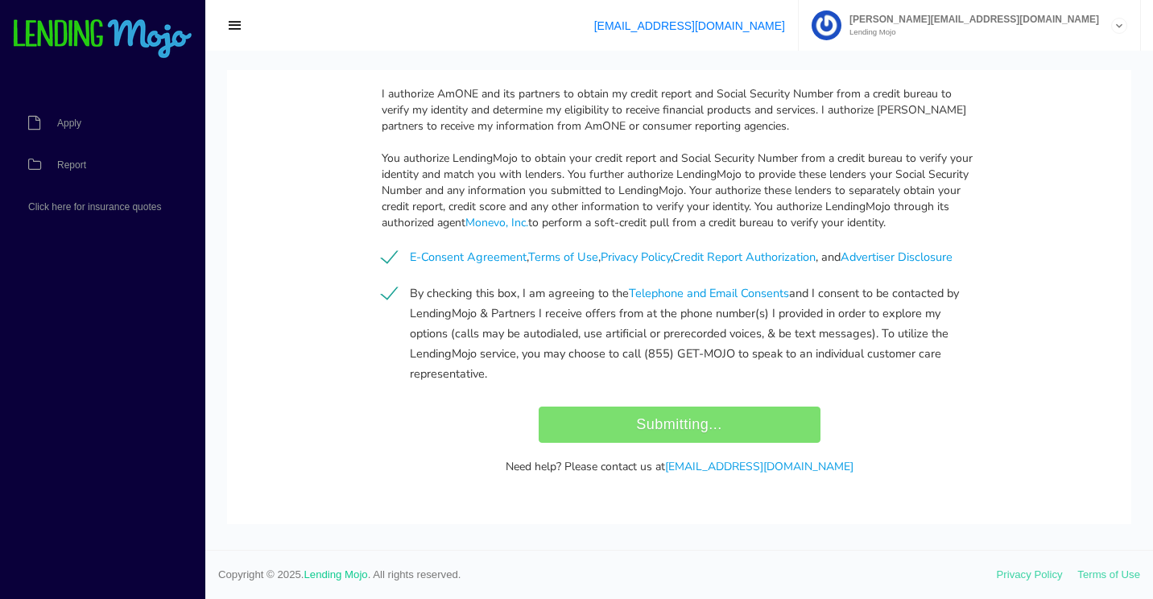
type input "Submit"
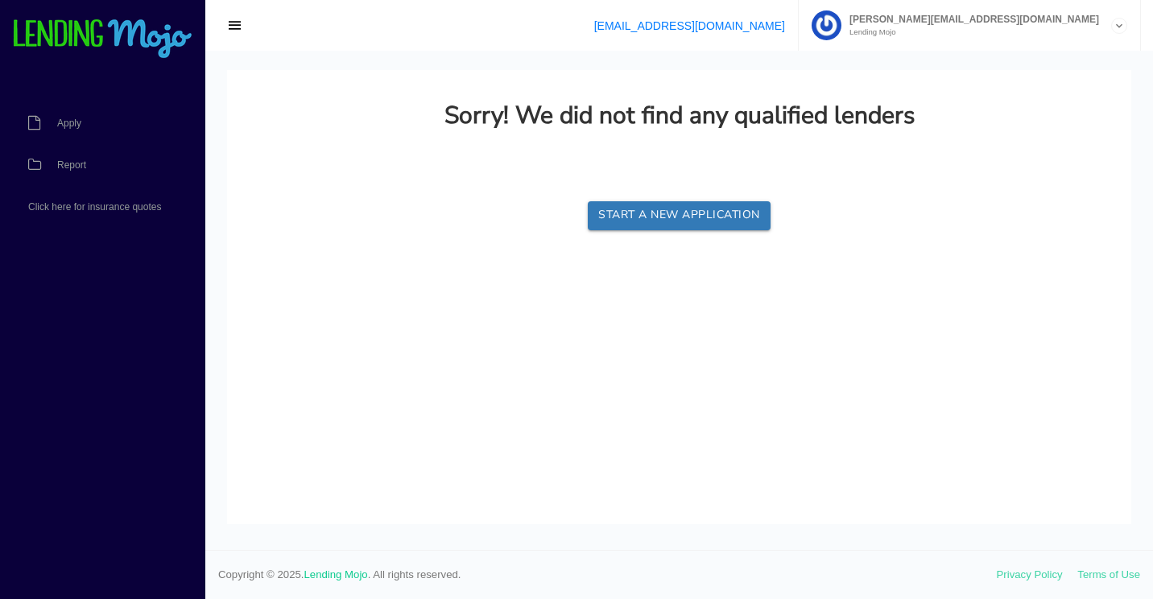
scroll to position [0, 0]
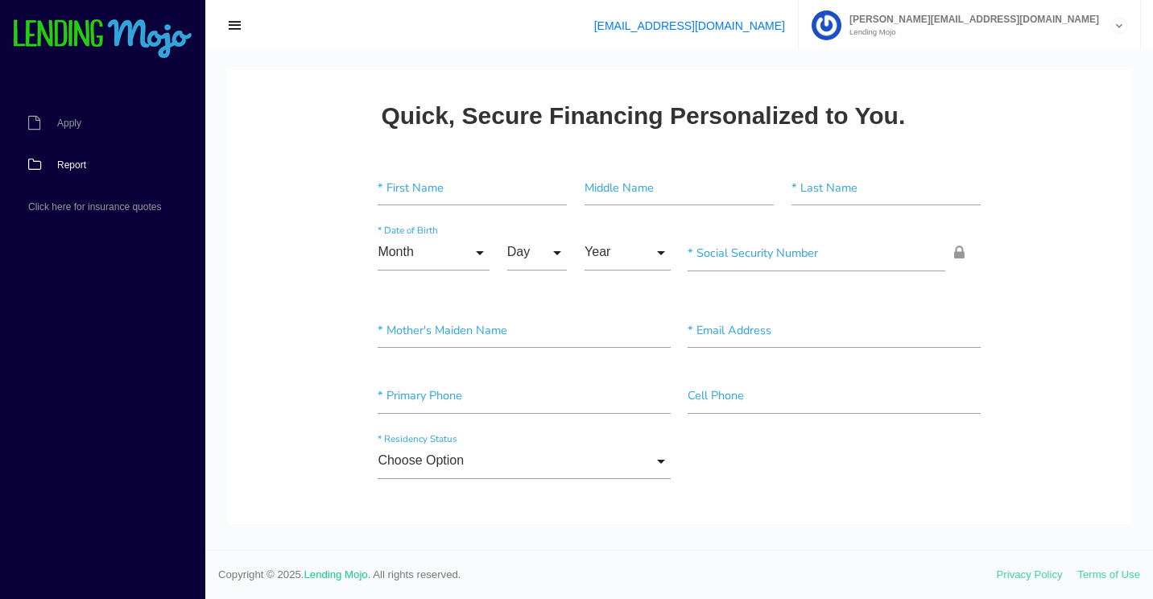
click at [70, 169] on span "Report" at bounding box center [71, 165] width 29 height 10
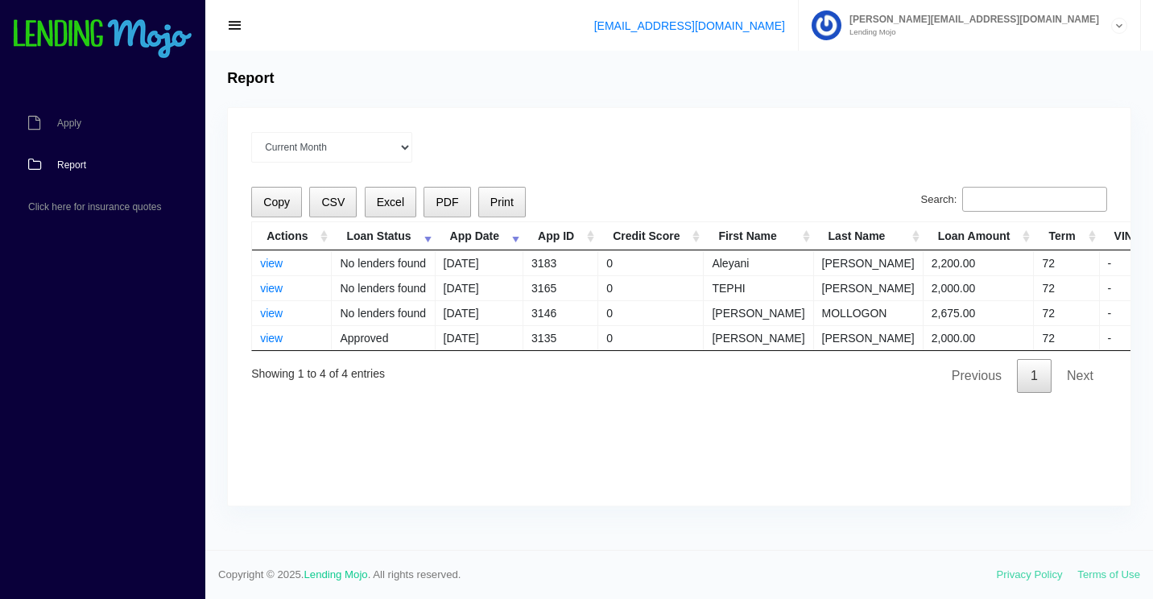
click at [429, 266] on td "No lenders found" at bounding box center [383, 262] width 103 height 25
click at [962, 430] on div "Current Month [DATE] [DATE] [DATE] [DATE] [DATE] All time Loading Copy CSV Exce…" at bounding box center [679, 307] width 903 height 398
click at [60, 164] on span "Report" at bounding box center [71, 165] width 29 height 10
click at [66, 162] on span "Report" at bounding box center [71, 165] width 29 height 10
click at [81, 168] on span "Report" at bounding box center [71, 165] width 29 height 10
